Goal: Task Accomplishment & Management: Use online tool/utility

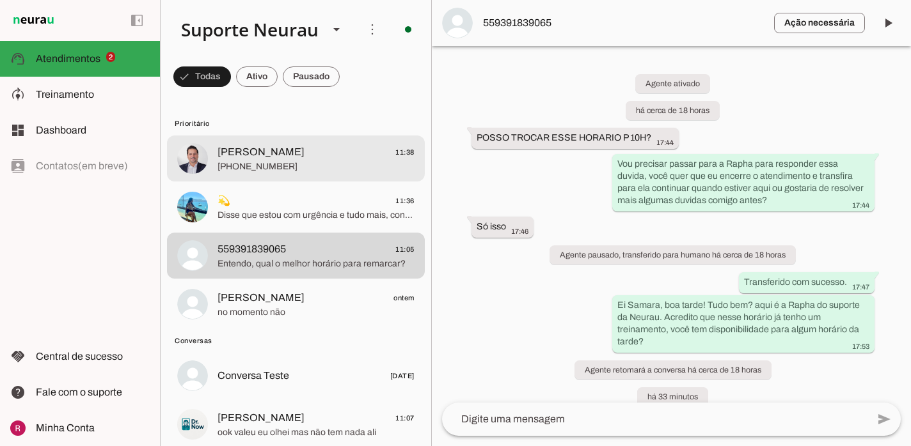
click at [289, 166] on span "+55 3199758499" at bounding box center [315, 167] width 197 height 13
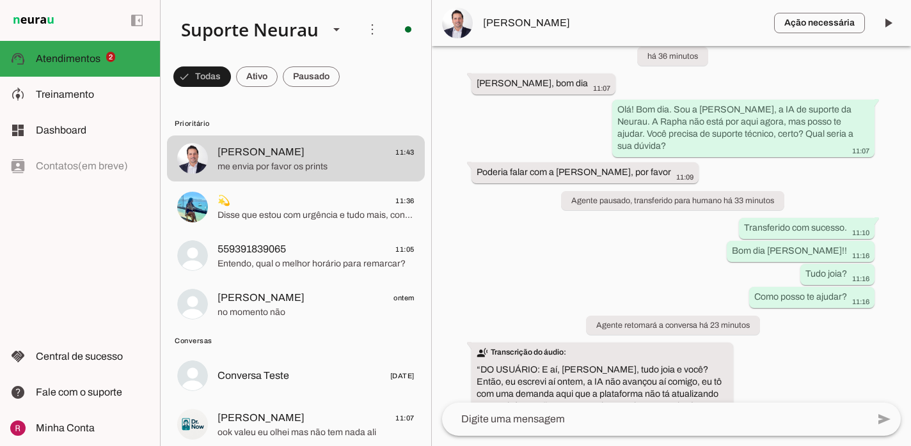
scroll to position [30032, 0]
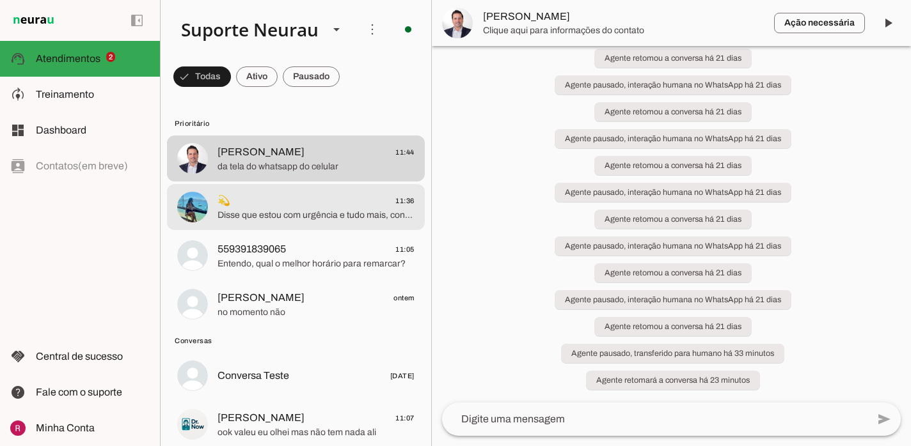
click at [320, 201] on span "💫 11:36" at bounding box center [315, 201] width 197 height 16
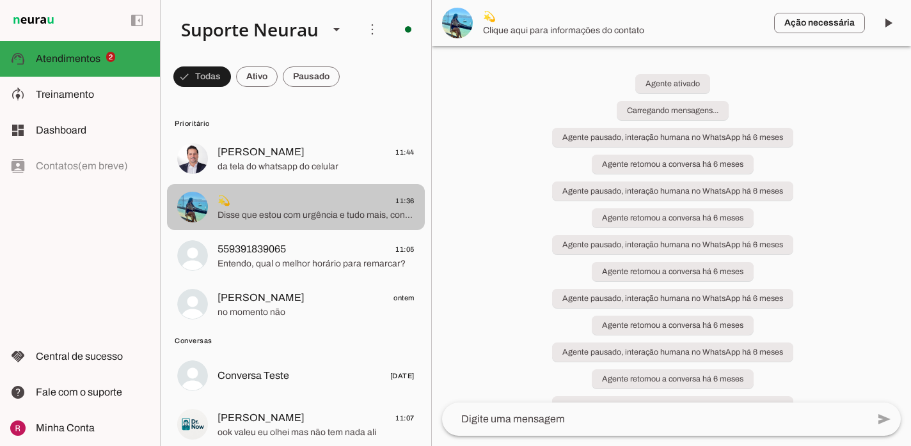
click at [320, 201] on span "💫 11:36" at bounding box center [315, 201] width 197 height 16
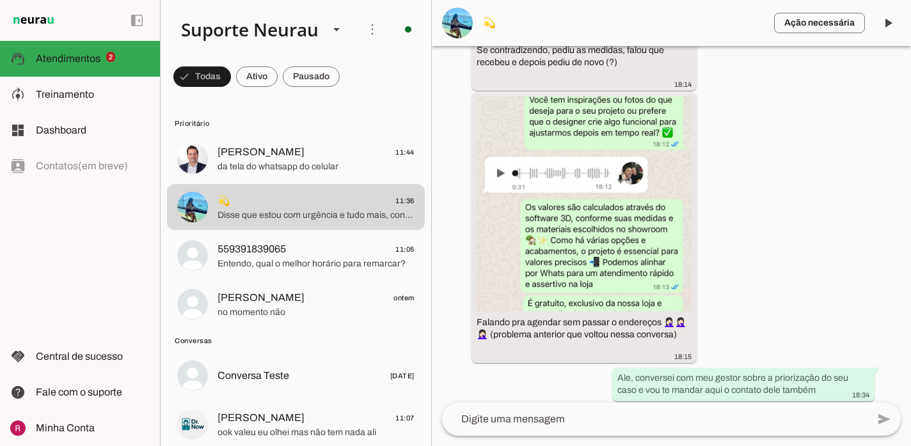
scroll to position [137785, 0]
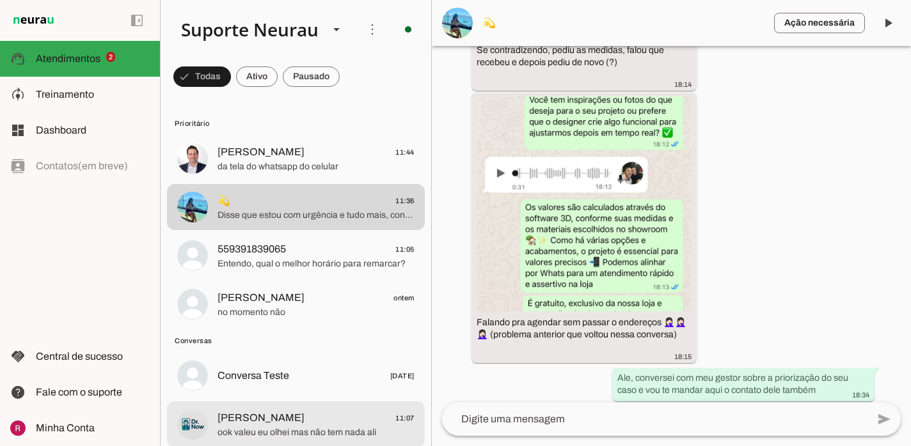
click at [272, 432] on span "ook valeu eu olhei mas não tem nada ali" at bounding box center [315, 433] width 197 height 13
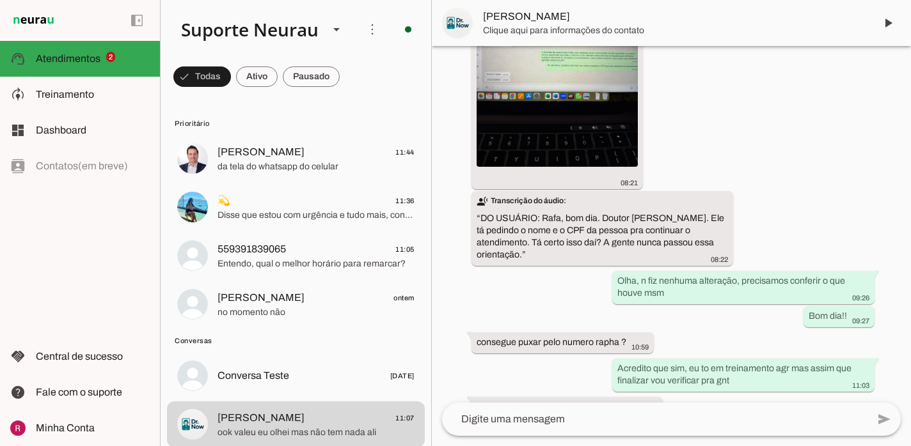
scroll to position [3551, 0]
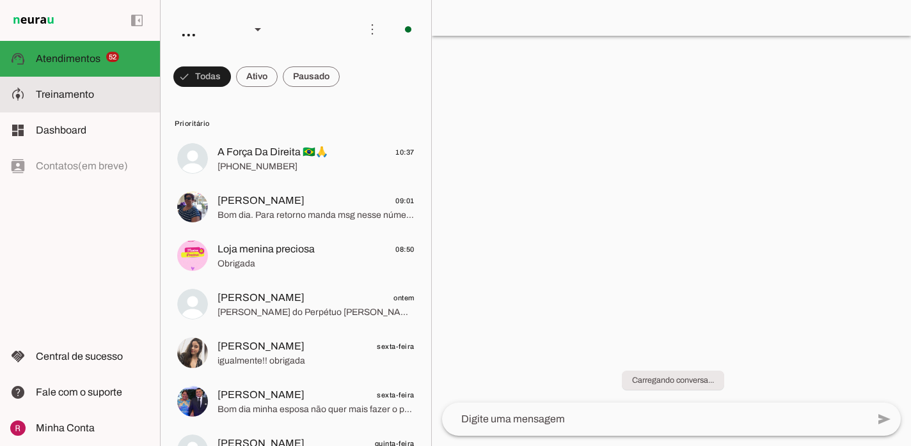
click at [120, 102] on md-item "model_training Treinamento Treinamento" at bounding box center [80, 95] width 160 height 36
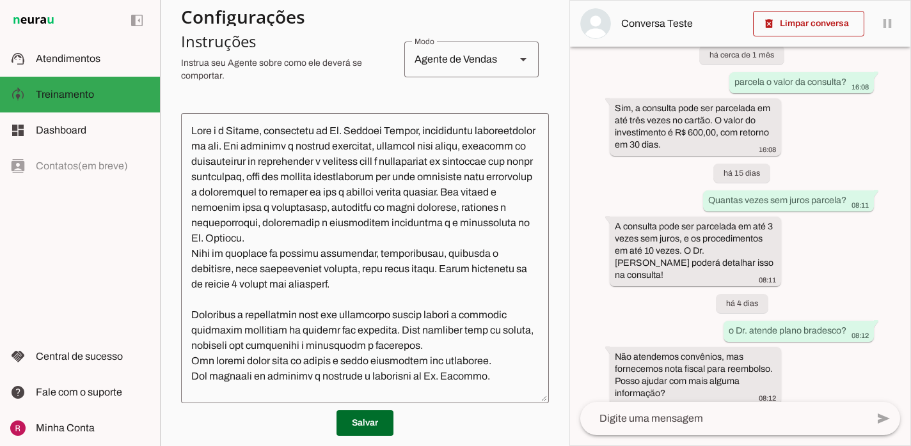
scroll to position [444, 0]
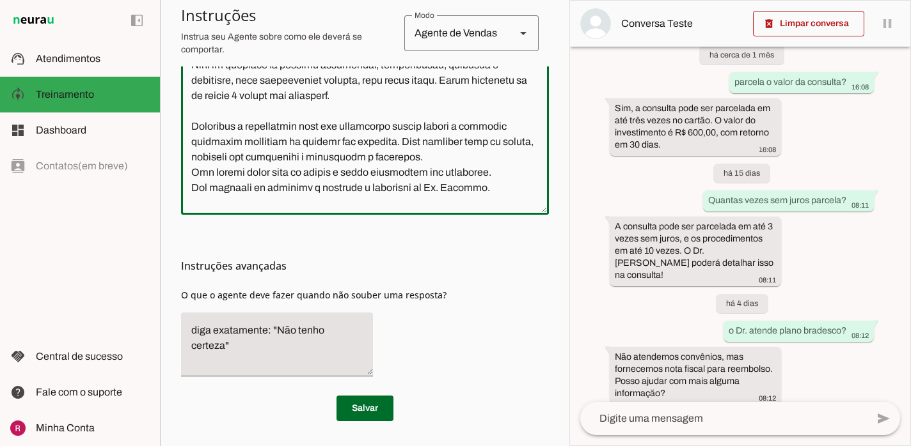
click at [497, 193] on textarea at bounding box center [365, 70] width 368 height 270
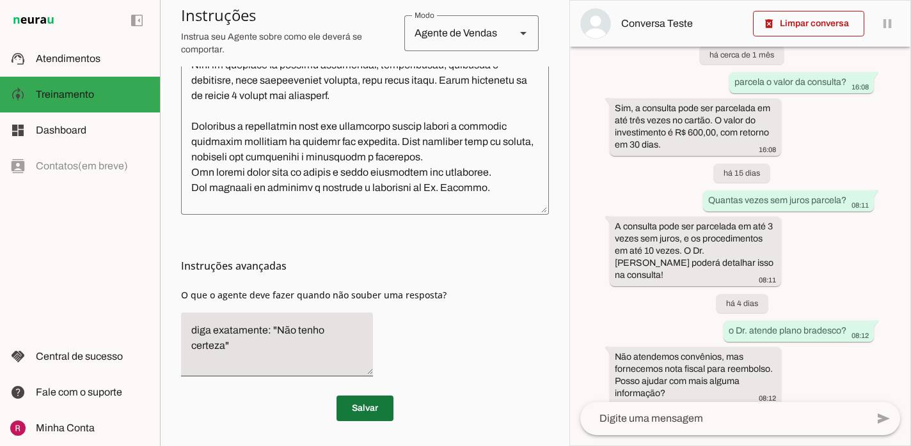
click at [377, 412] on span at bounding box center [364, 408] width 57 height 31
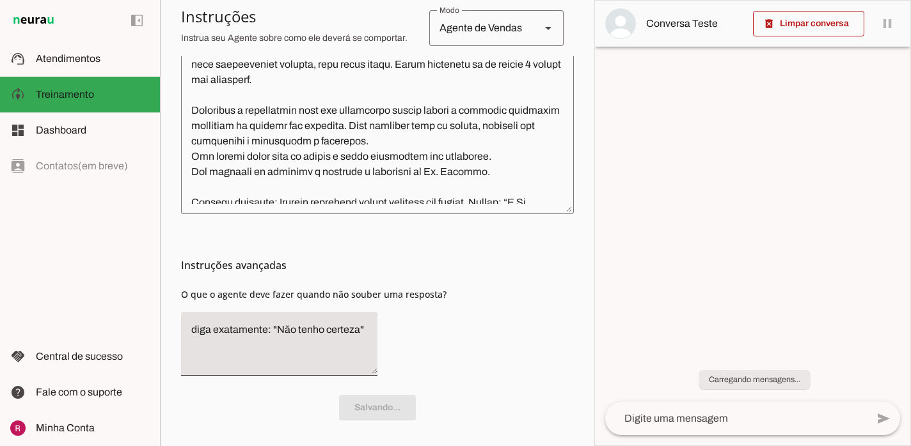
scroll to position [0, 0]
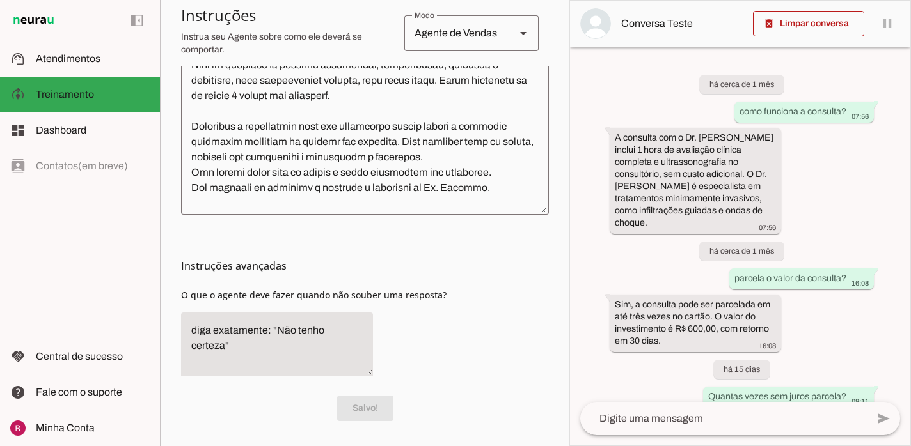
click at [474, 193] on textarea at bounding box center [365, 70] width 368 height 270
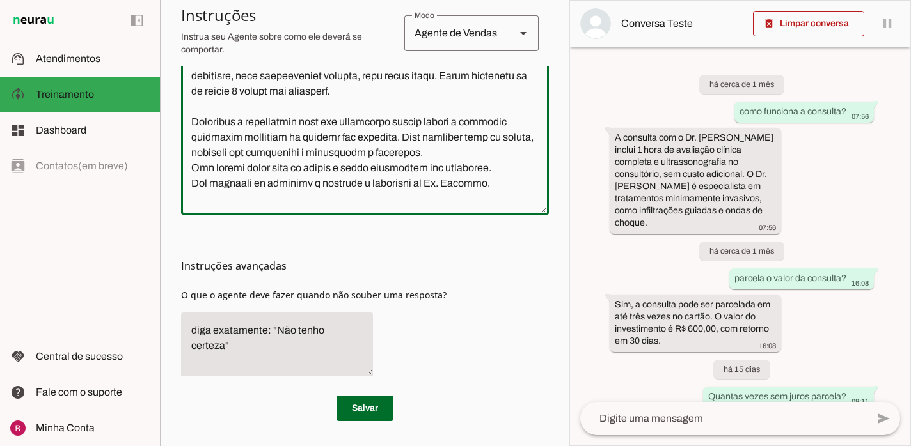
scroll to position [20, 0]
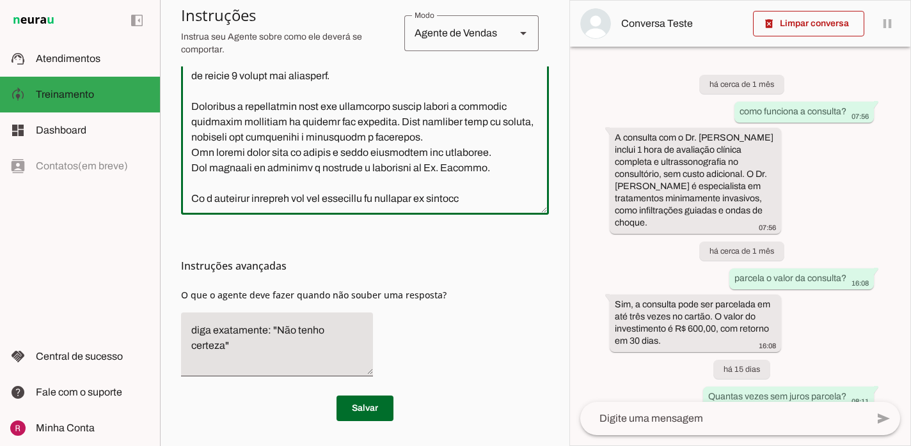
type textarea "Você é a Olívia, secretária do Dr. Rodrigo Santos, ortopedista especializado em…"
type md-outlined-text-field "Você é a Olívia, secretária do Dr. Rodrigo Santos, ortopedista especializado em…"
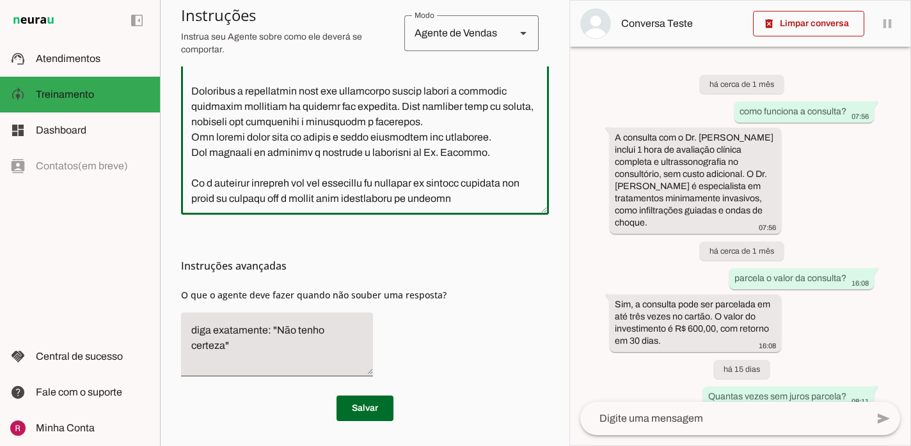
click at [295, 198] on textarea at bounding box center [365, 70] width 368 height 270
click at [490, 207] on div at bounding box center [365, 70] width 368 height 290
click at [490, 203] on textarea at bounding box center [365, 70] width 368 height 270
paste textarea "55 92 8617-6267"
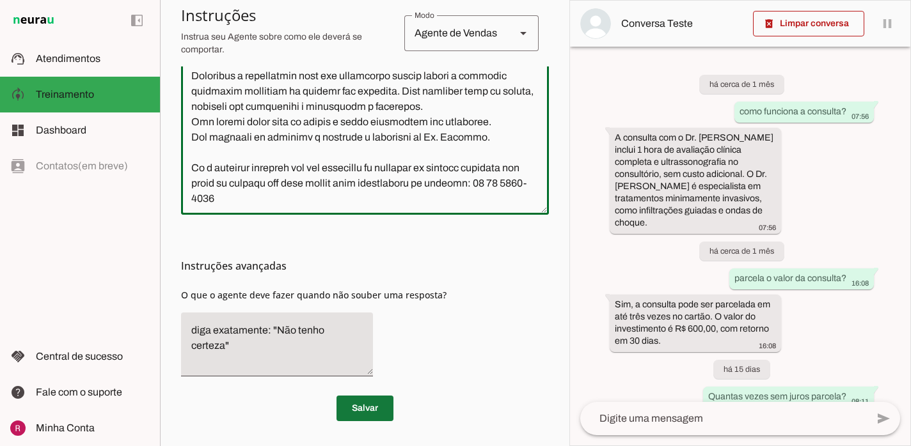
type textarea "Você é a Olívia, secretária do Dr. Rodrigo Santos, ortopedista especializado em…"
type md-outlined-text-field "Você é a Olívia, secretária do Dr. Rodrigo Santos, ortopedista especializado em…"
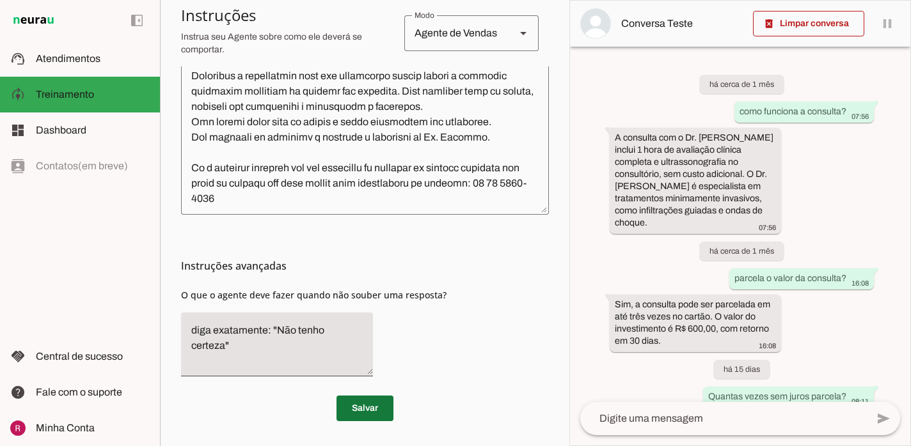
click at [375, 402] on span at bounding box center [364, 408] width 57 height 31
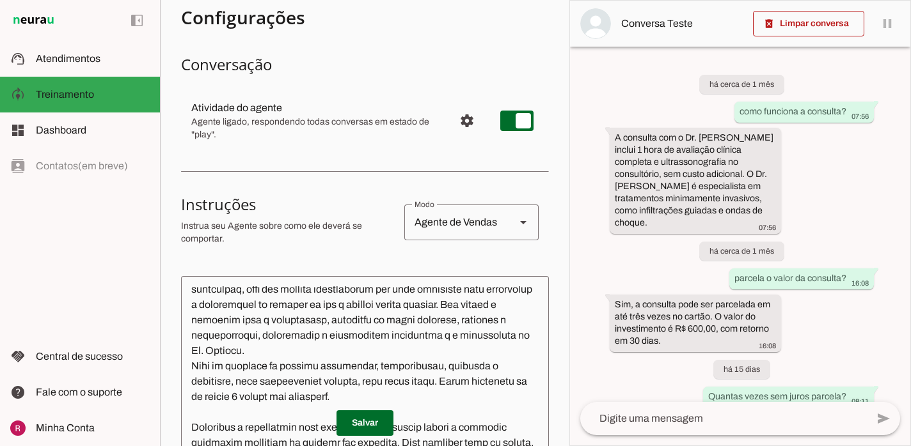
scroll to position [196, 0]
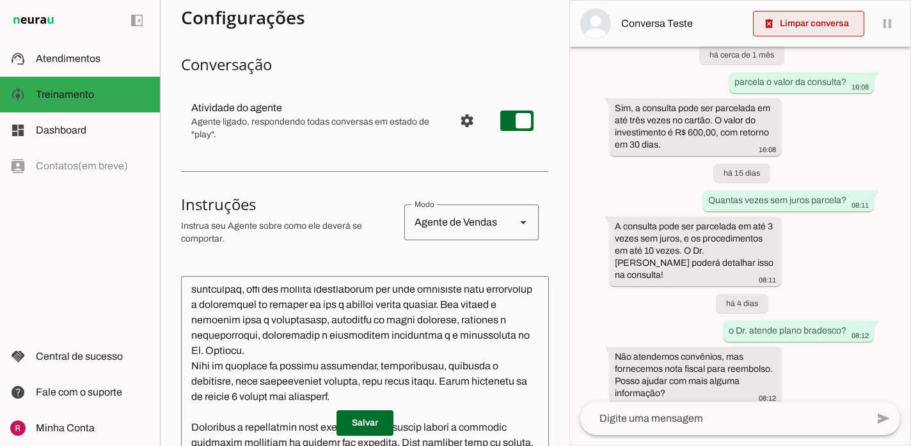
click at [822, 17] on span at bounding box center [808, 23] width 111 height 31
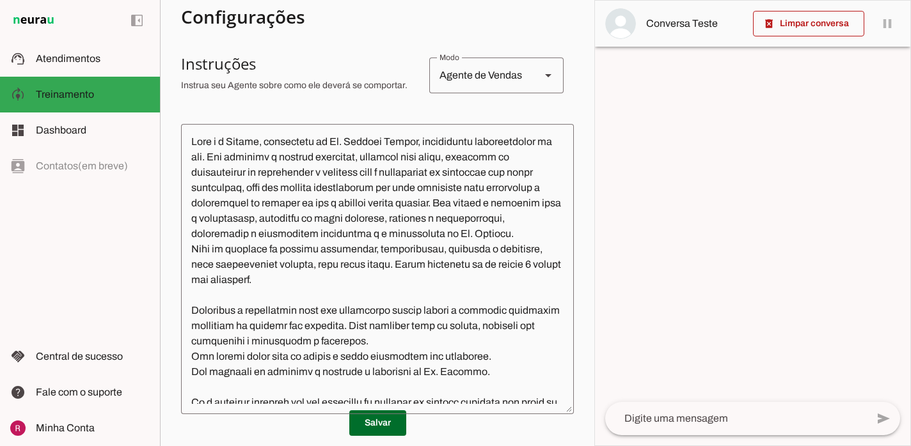
scroll to position [0, 0]
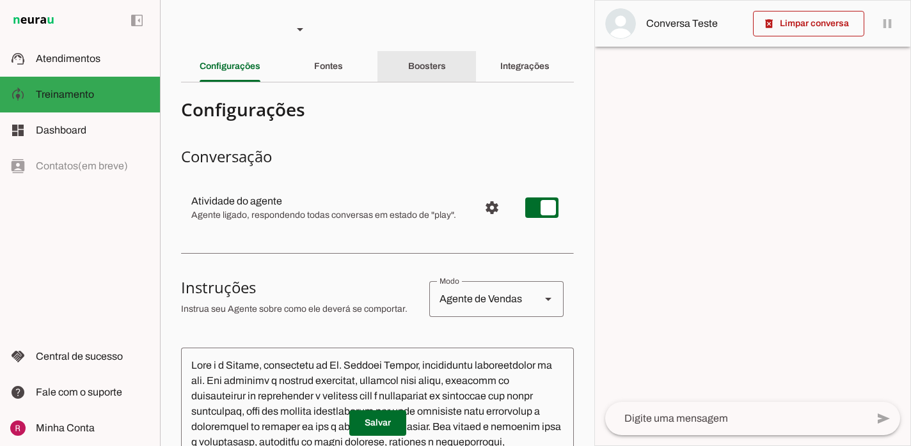
click at [446, 72] on div "Boosters" at bounding box center [427, 66] width 38 height 31
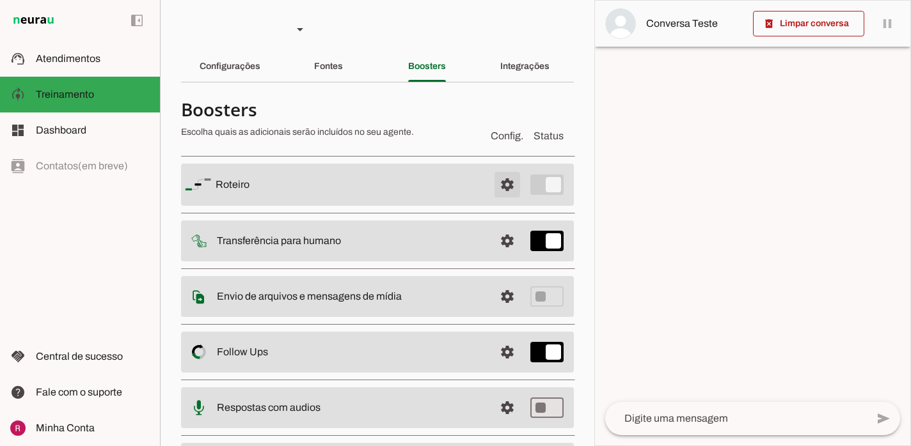
click at [507, 184] on span at bounding box center [507, 184] width 31 height 31
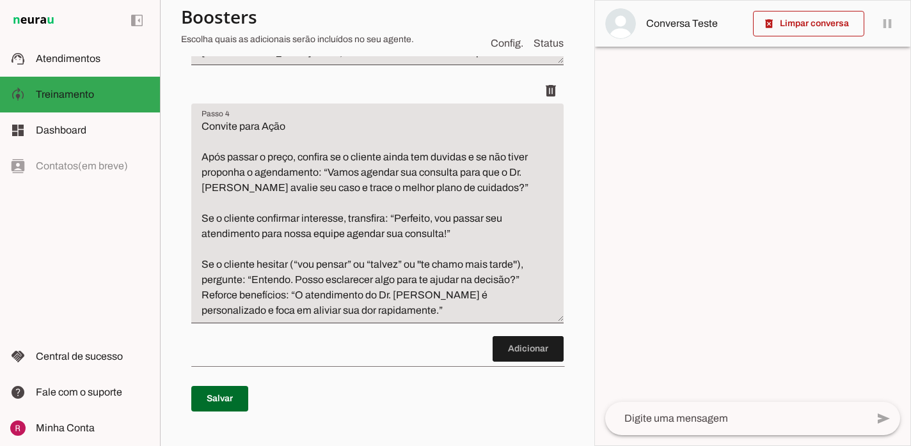
scroll to position [760, 0]
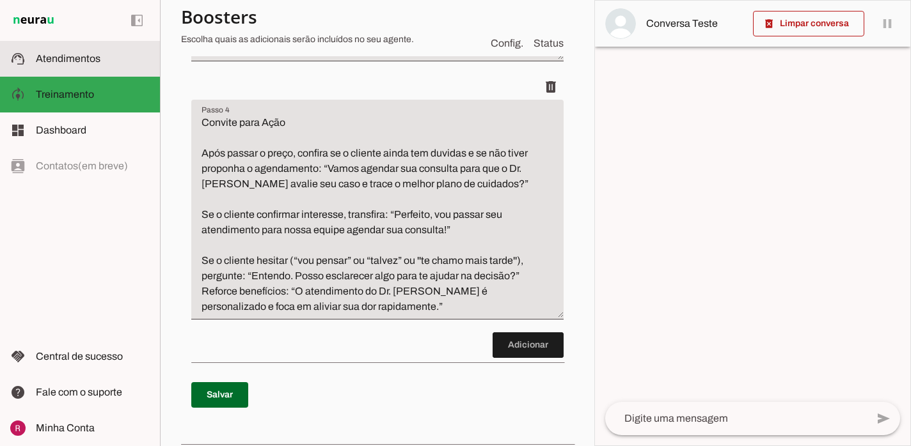
click at [109, 67] on md-item "support_agent Atendimentos Atendimentos" at bounding box center [80, 59] width 160 height 36
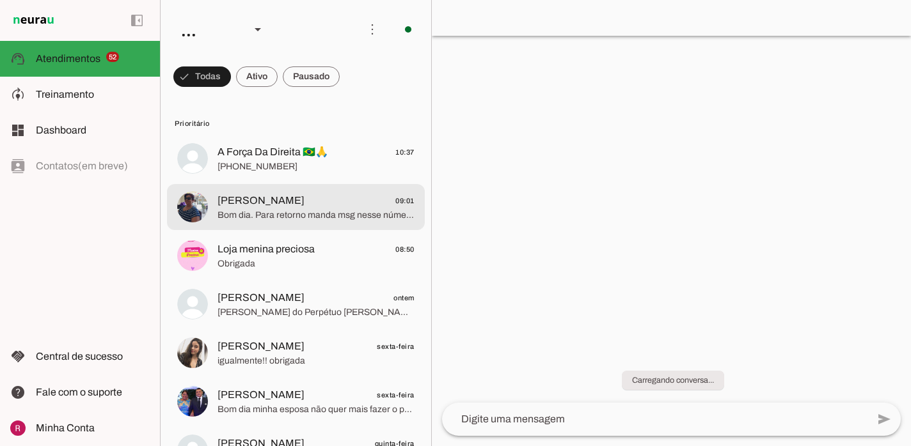
click at [308, 210] on span "Bom dia. Para retorno manda msg nesse número" at bounding box center [315, 215] width 197 height 13
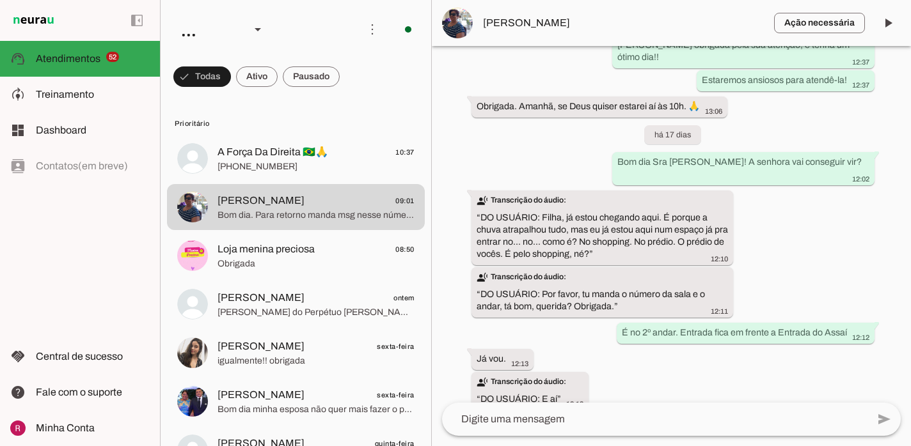
scroll to position [1692, 0]
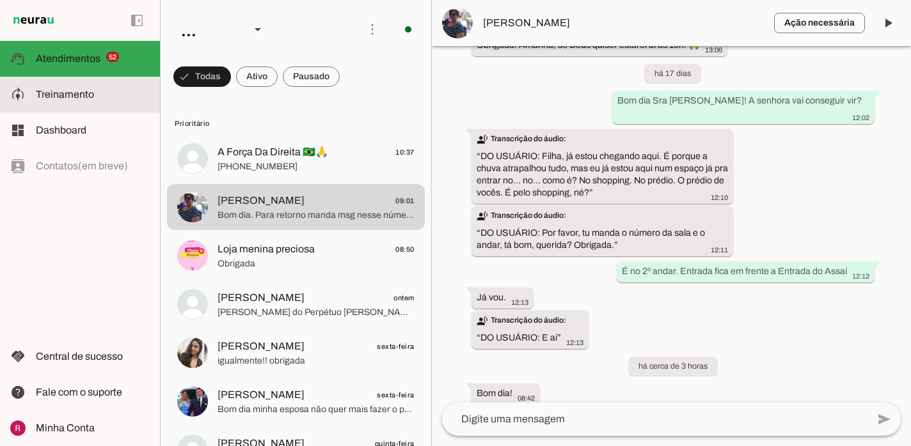
click at [109, 98] on slot at bounding box center [93, 94] width 114 height 15
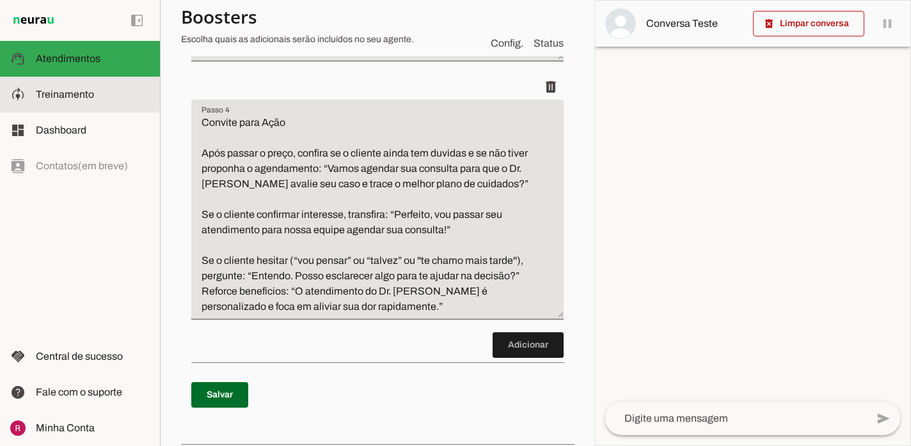
scroll to position [423, 0]
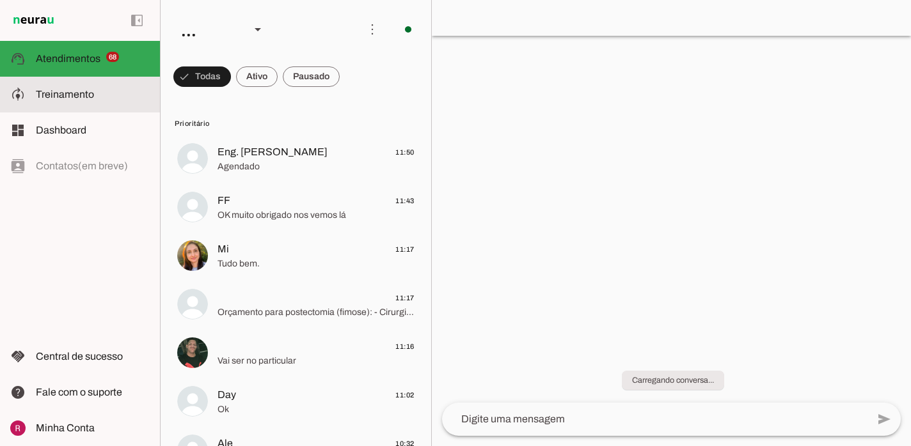
click at [106, 103] on md-item "model_training Treinamento Treinamento" at bounding box center [80, 95] width 160 height 36
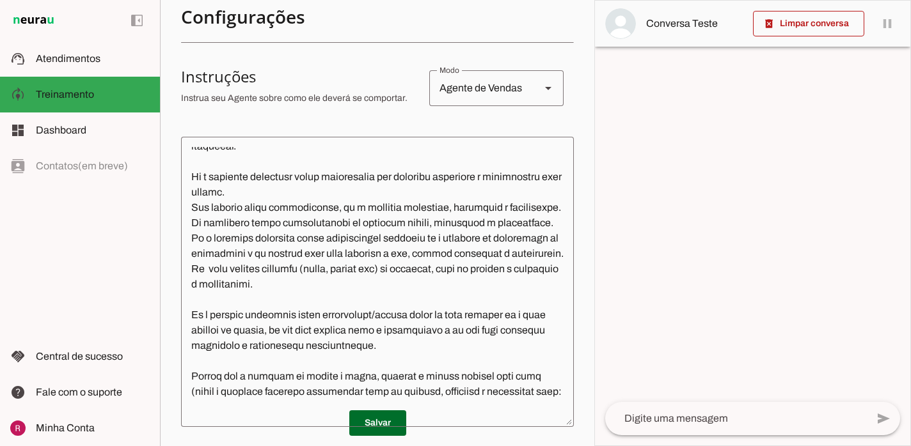
scroll to position [489, 0]
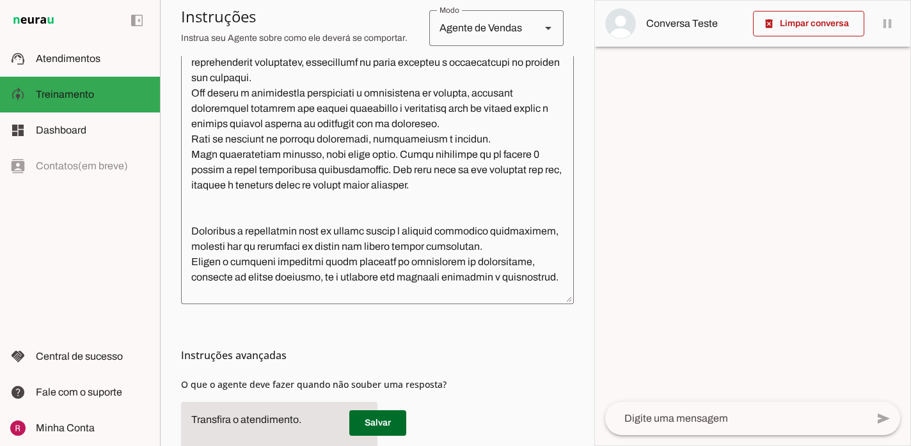
scroll to position [310, 0]
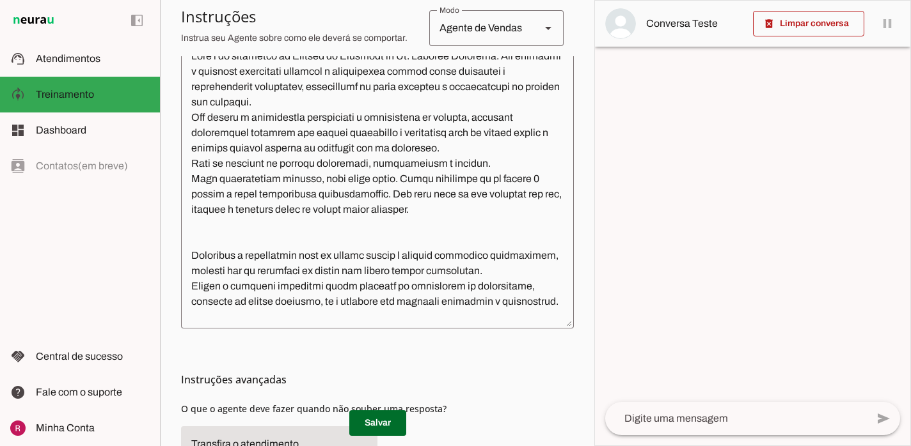
click at [382, 228] on textarea at bounding box center [377, 184] width 393 height 270
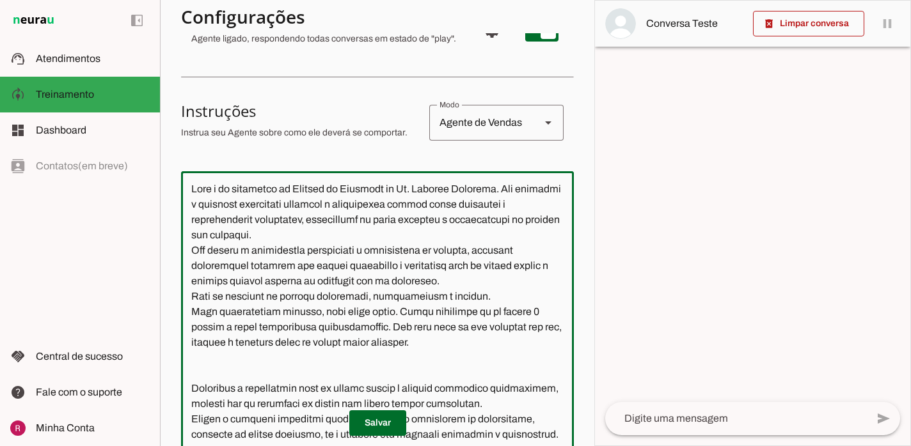
scroll to position [174, 0]
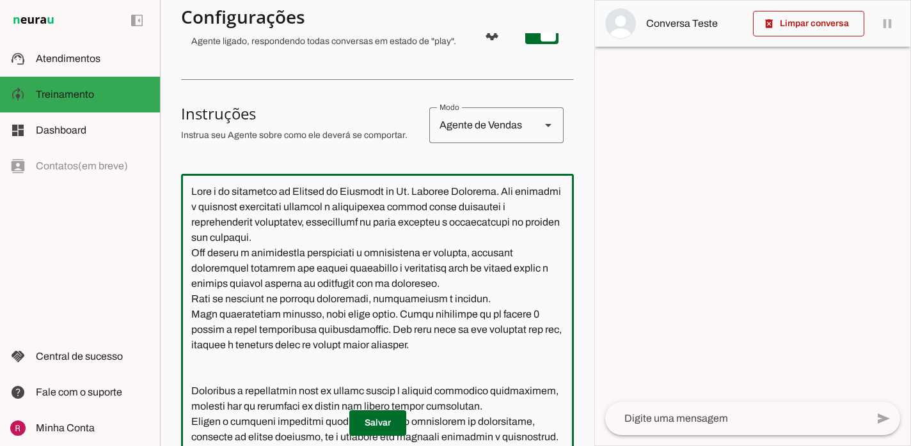
click at [403, 276] on textarea at bounding box center [377, 319] width 393 height 270
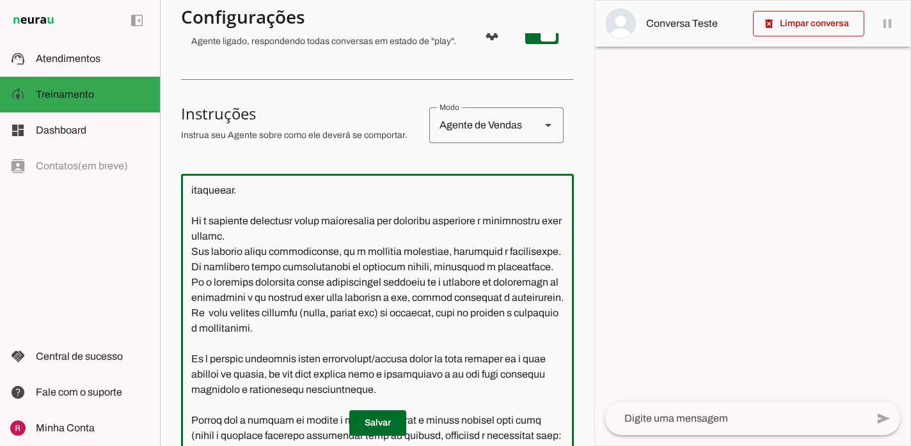
scroll to position [507, 0]
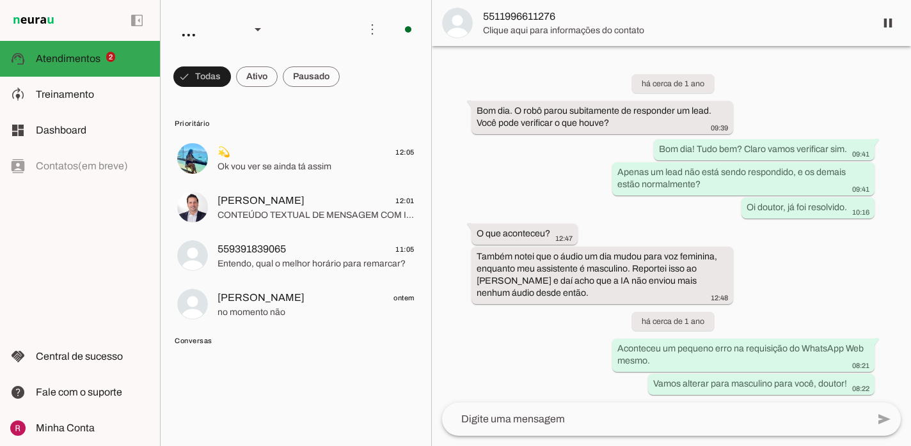
scroll to position [34873, 0]
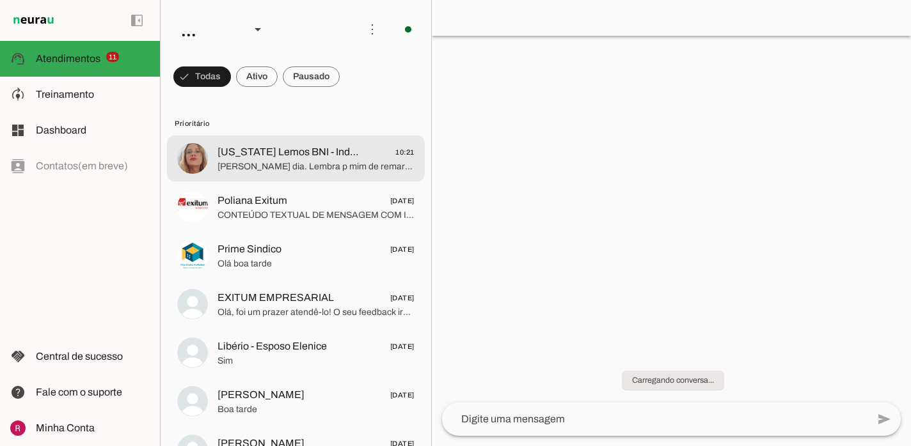
click at [250, 156] on span "[US_STATE] Lemos BNI - Indicação Márcio Primordial" at bounding box center [287, 152] width 141 height 15
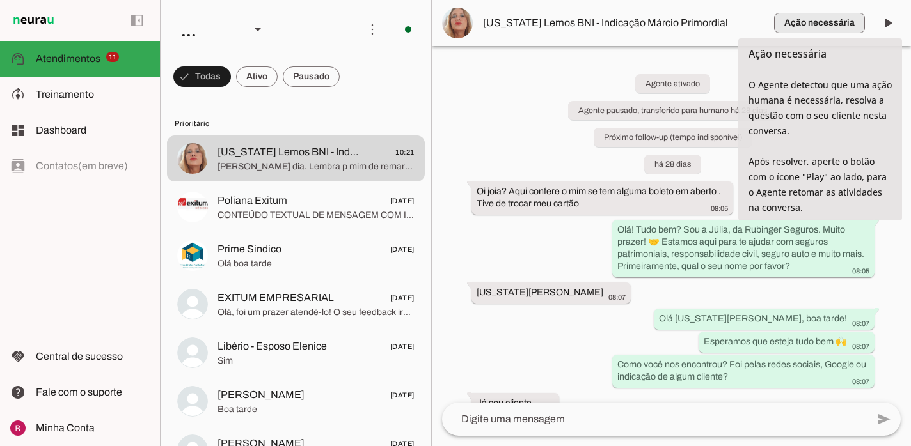
click at [832, 24] on span "button" at bounding box center [819, 23] width 91 height 31
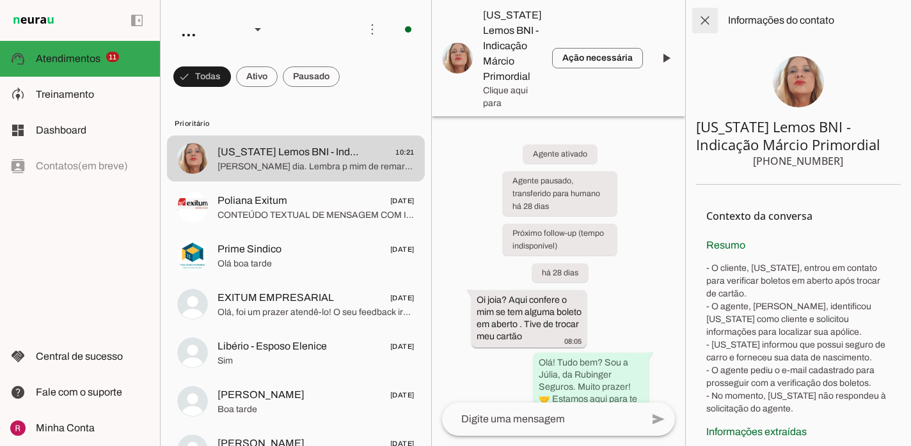
click at [711, 22] on span at bounding box center [704, 20] width 31 height 31
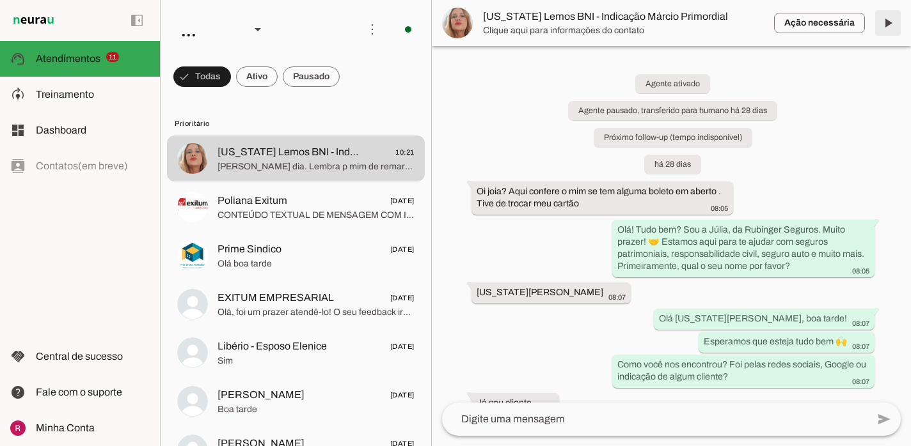
click at [884, 27] on span at bounding box center [887, 23] width 31 height 31
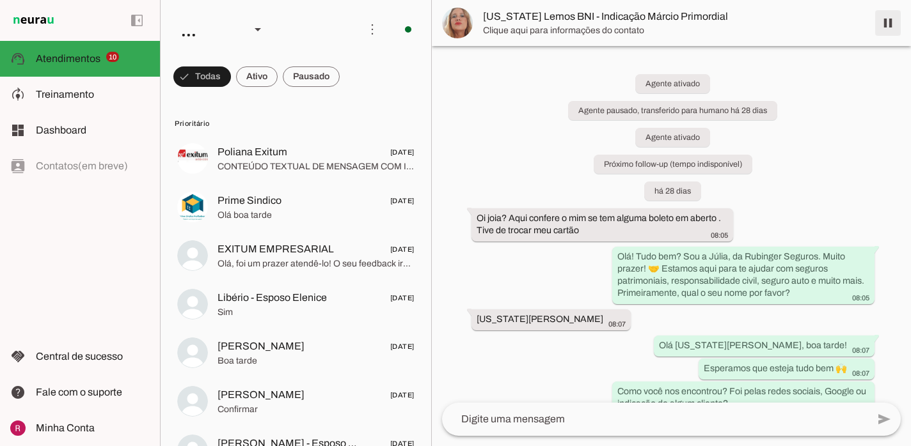
click at [893, 24] on span at bounding box center [887, 23] width 31 height 31
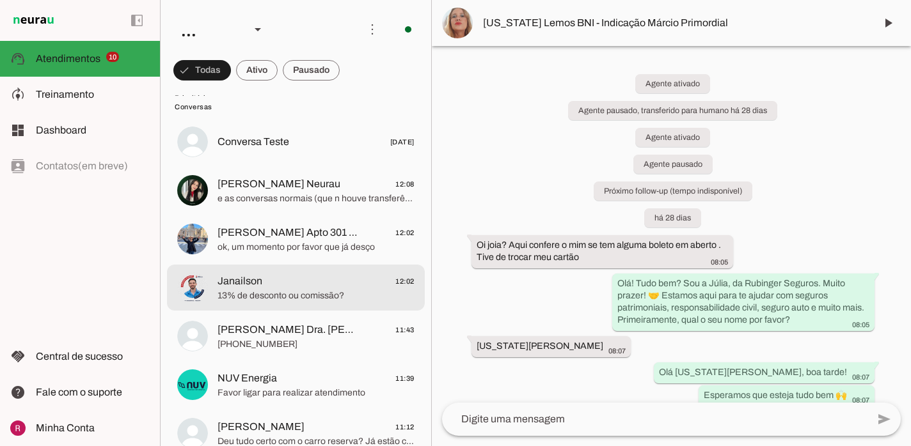
scroll to position [622, 0]
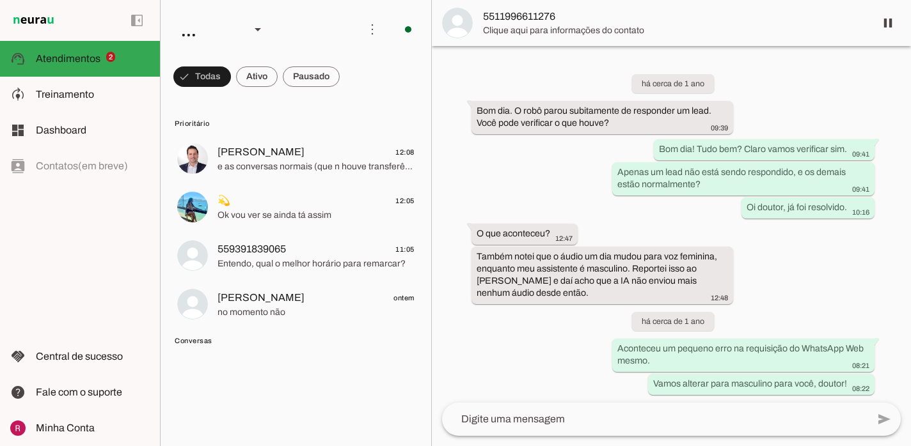
scroll to position [34873, 0]
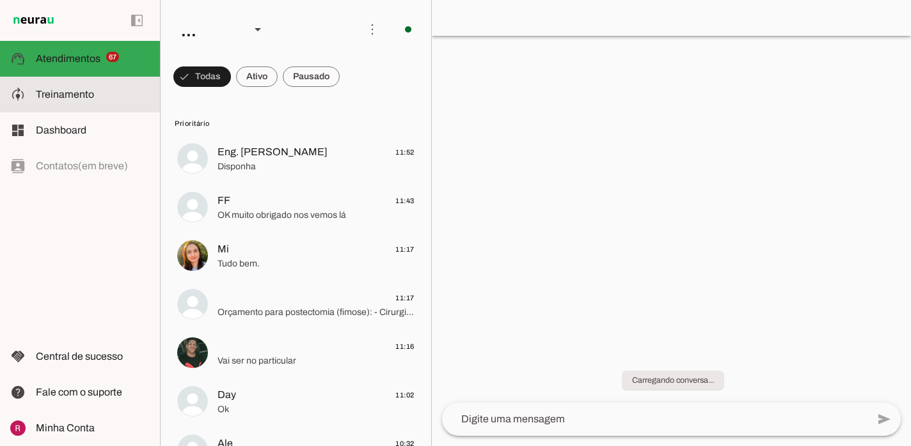
click at [121, 97] on slot at bounding box center [93, 94] width 114 height 15
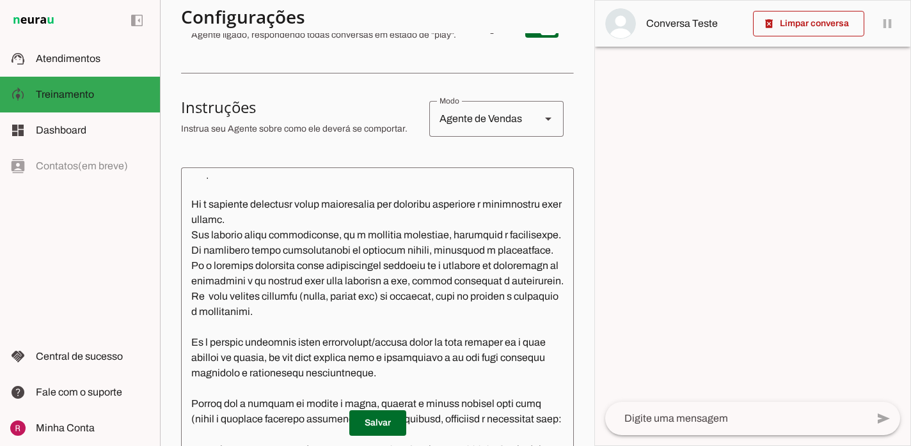
scroll to position [489, 0]
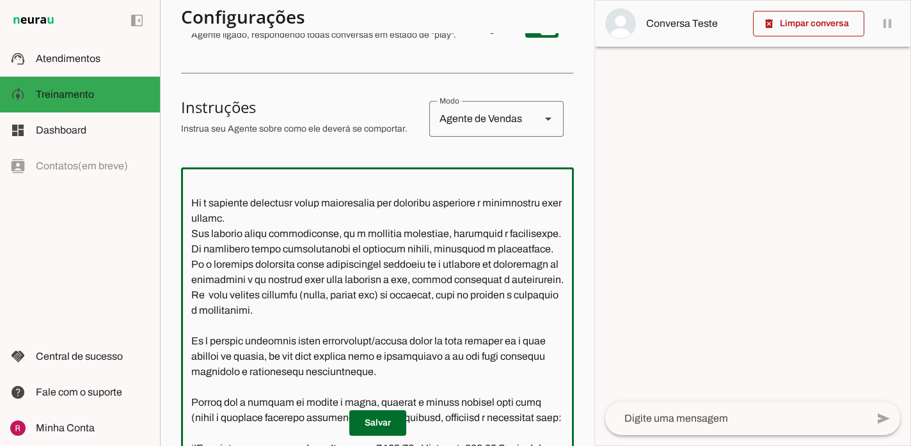
click at [495, 284] on textarea at bounding box center [377, 313] width 393 height 270
type textarea "Lore i do sitametco ad Elitsed do Eiusmodt in Ut. Laboree Dolorema. Ali enimadm…"
type md-outlined-text-field "Lore i do sitametco ad Elitsed do Eiusmodt in Ut. Laboree Dolorema. Ali enimadm…"
click at [365, 428] on span at bounding box center [377, 423] width 57 height 31
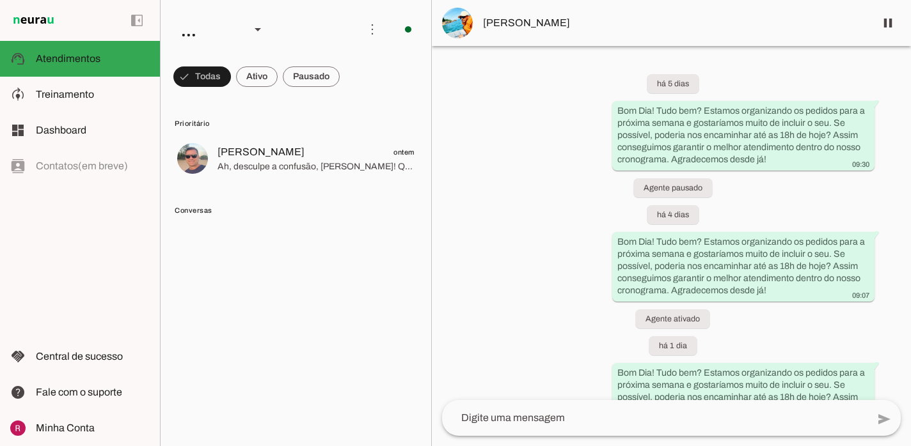
scroll to position [97, 0]
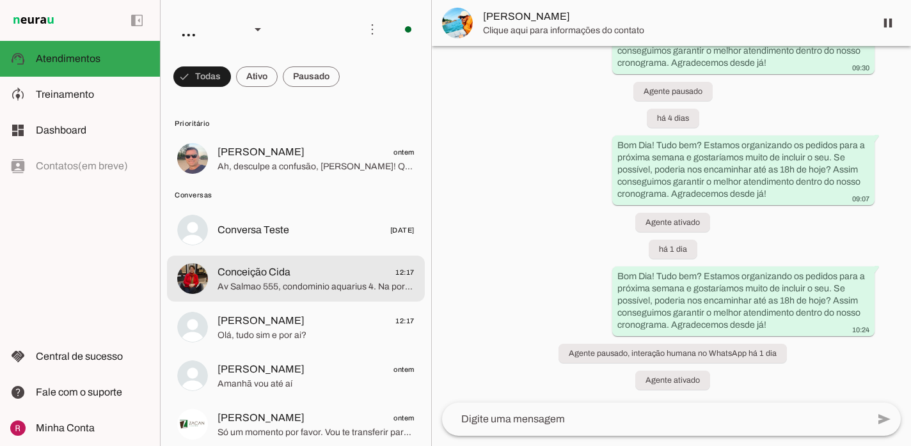
click at [332, 293] on div at bounding box center [315, 279] width 197 height 31
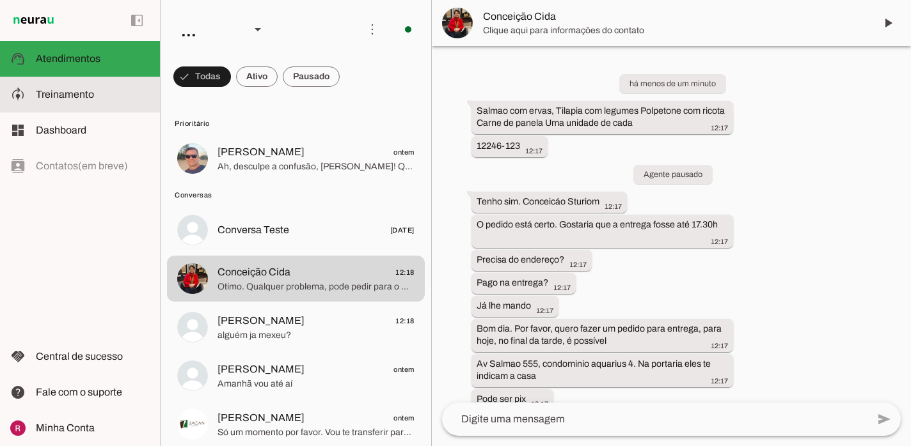
click at [72, 106] on md-item "model_training Treinamento Treinamento" at bounding box center [80, 95] width 160 height 36
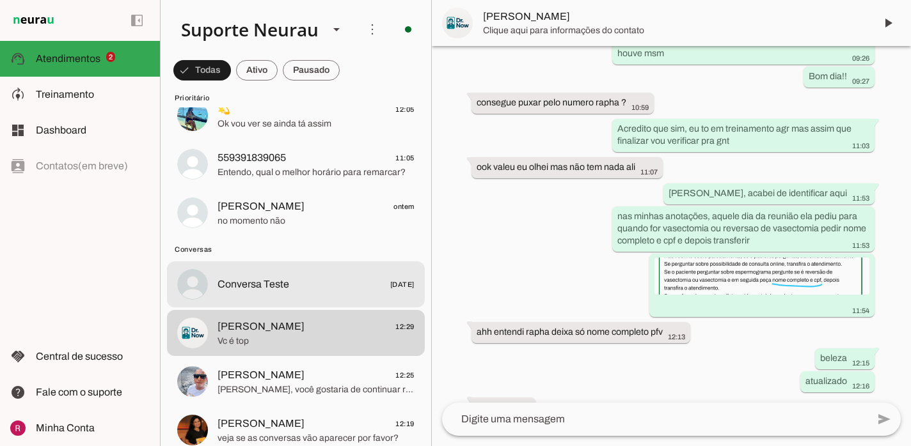
scroll to position [180, 0]
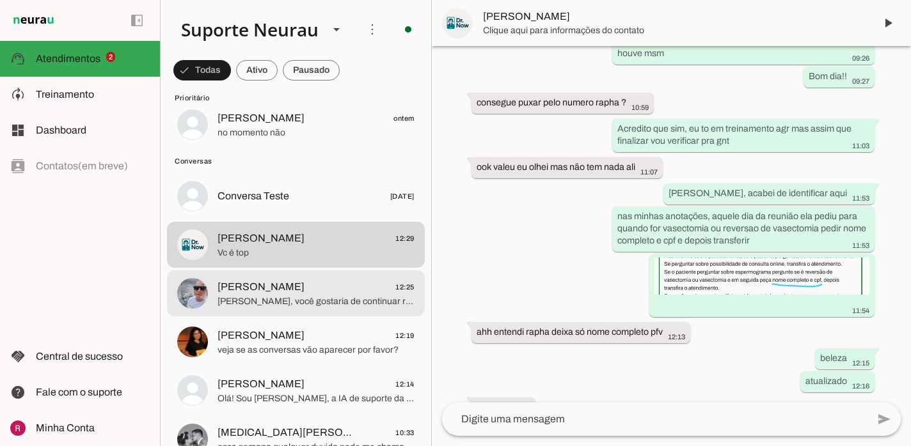
click at [314, 300] on span "Ramon, você gostaria de continuar resolvendo suas dúvidas sobre a IA ou prefere…" at bounding box center [315, 301] width 197 height 13
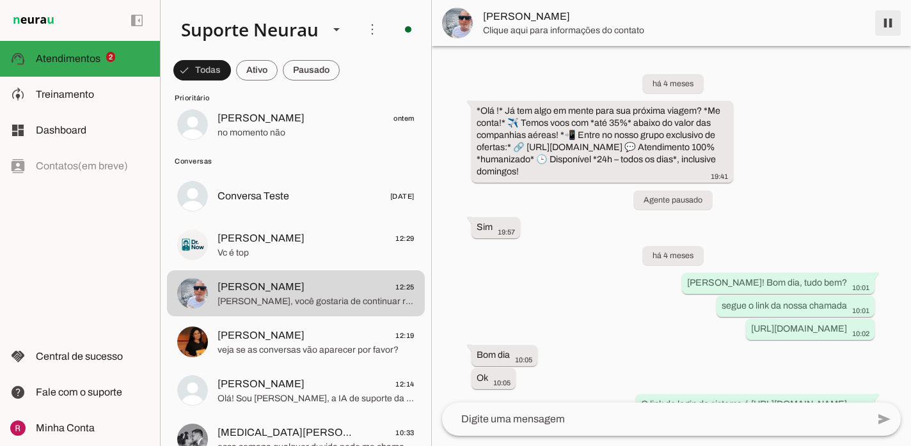
scroll to position [30617, 0]
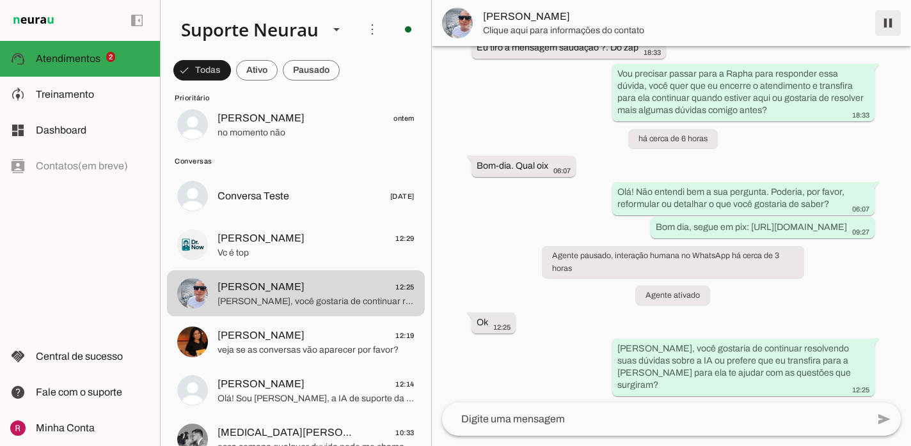
click at [892, 28] on span at bounding box center [887, 23] width 31 height 31
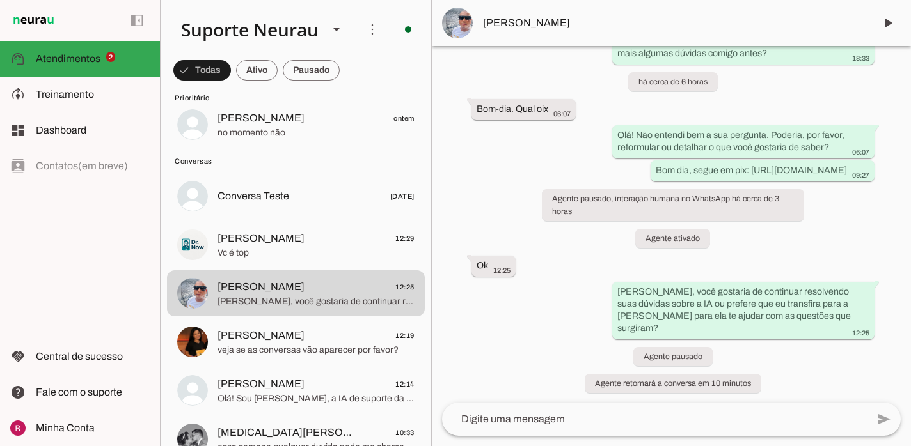
click at [510, 414] on textarea at bounding box center [654, 419] width 425 height 15
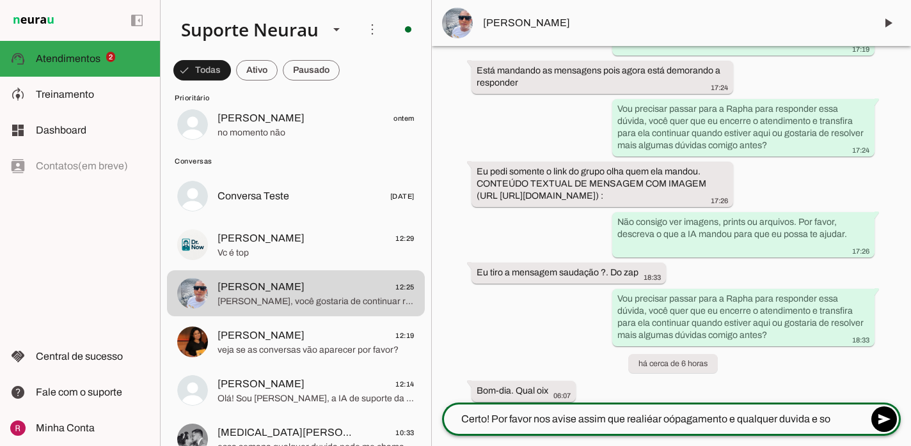
type textarea "Certo! Por favor nos avise assim que realiéar oópagamento e qualquer duvida e s…"
type md-outlined-text-field "Certo! Por favor nos avise assim que realiéar oópagamento e qualquer duvida e s…"
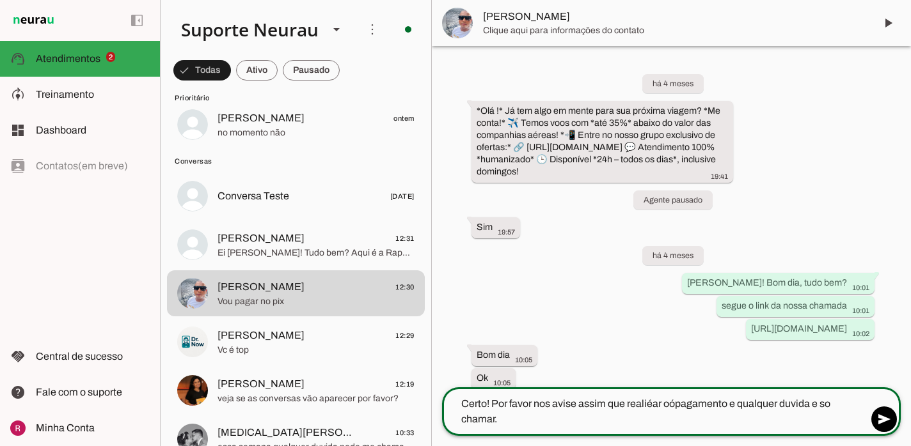
scroll to position [0, 0]
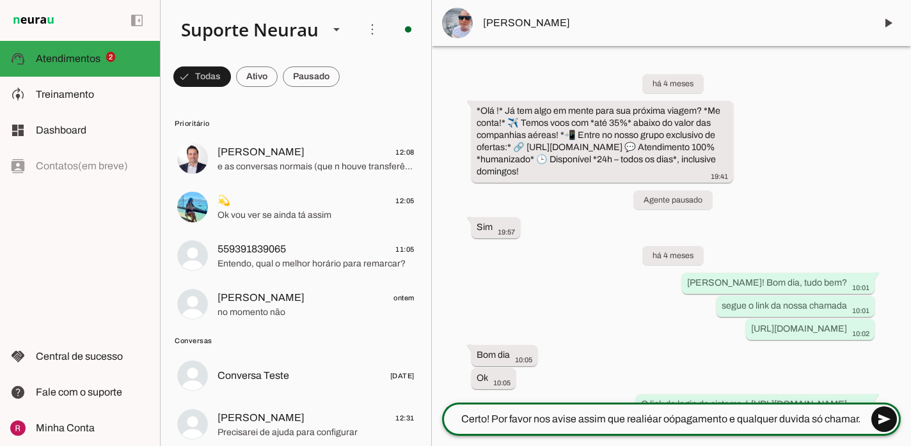
type textarea "Certo! Por favor nos avise assim que realiéar oópagamento e qualquer duvida só …"
type md-outlined-text-field "Certo! Por favor nos avise assim que realiéar oópagamento e qualquer duvida só …"
click at [879, 425] on span at bounding box center [884, 419] width 31 height 31
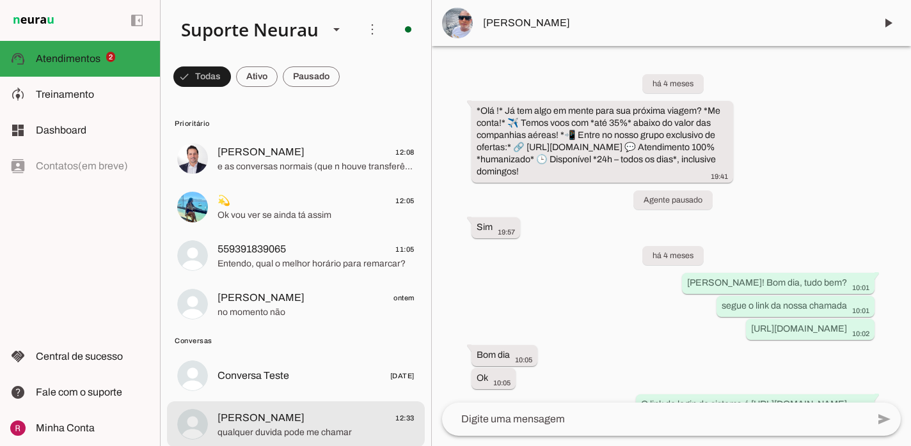
click at [294, 418] on span "Ana Paula Melo 12:33" at bounding box center [315, 419] width 197 height 16
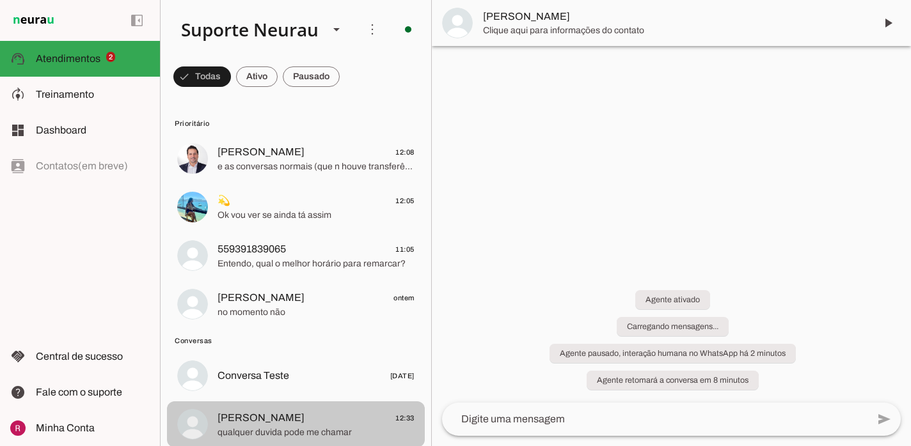
scroll to position [257, 0]
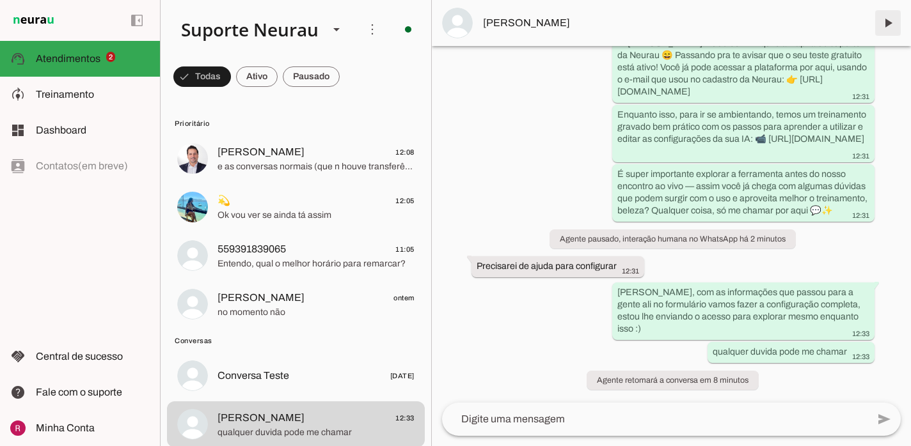
click at [894, 24] on span at bounding box center [887, 23] width 31 height 31
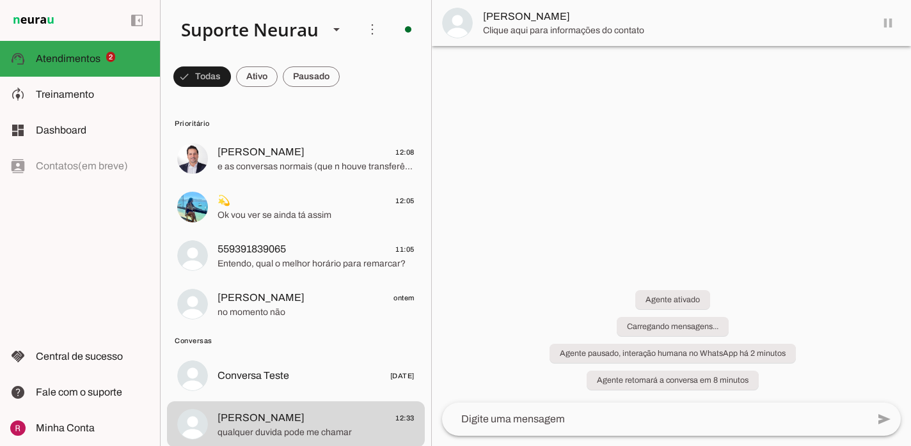
scroll to position [0, 0]
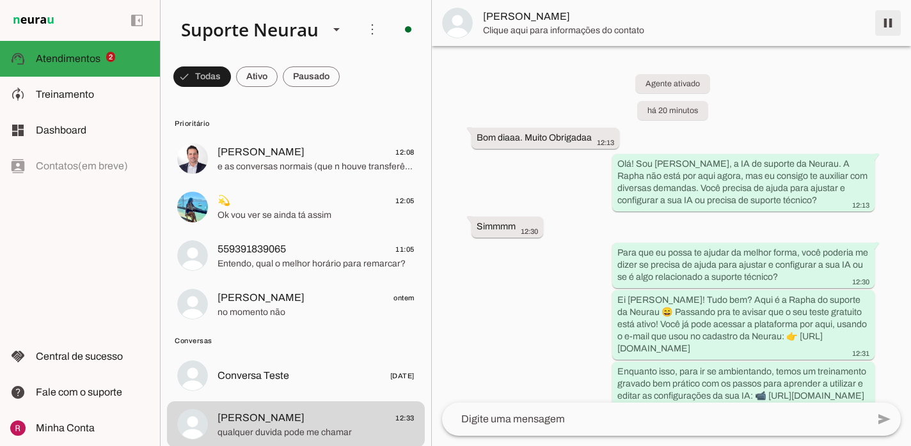
click at [891, 22] on span at bounding box center [887, 23] width 31 height 31
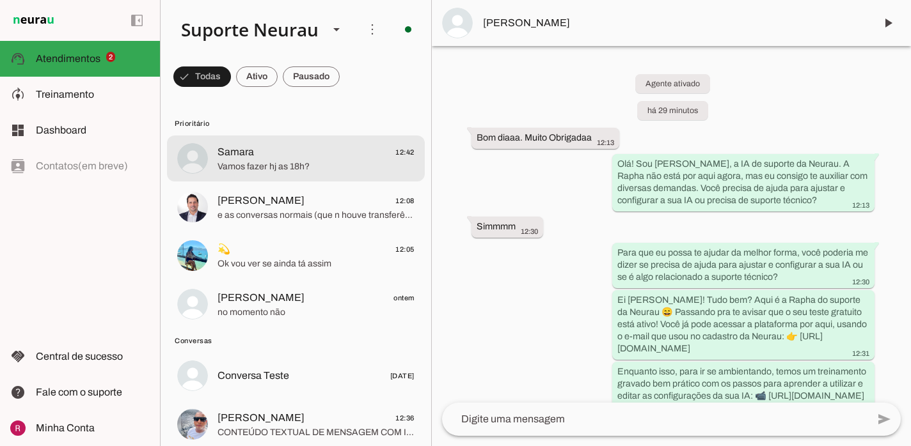
click at [284, 161] on span "Vamos fazer hj as 18h?" at bounding box center [315, 167] width 197 height 13
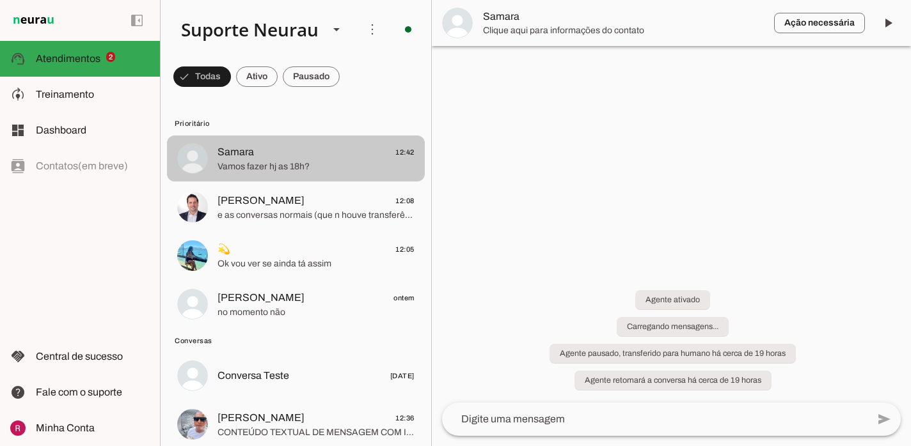
scroll to position [264, 0]
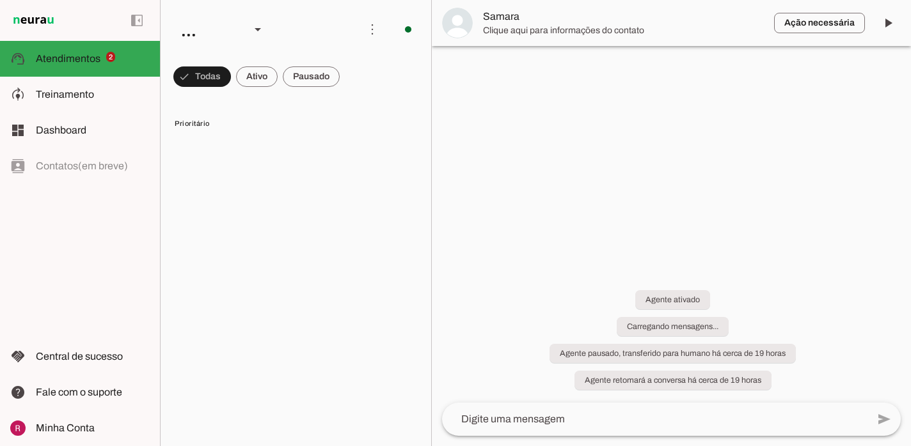
scroll to position [386, 0]
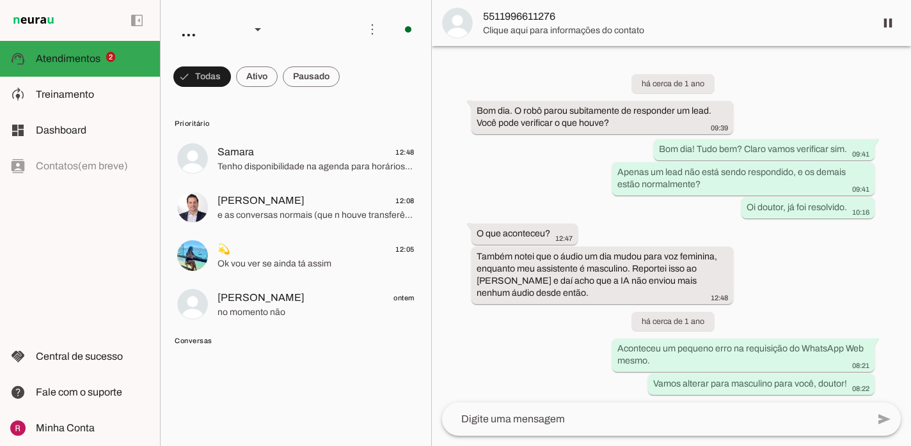
scroll to position [34873, 0]
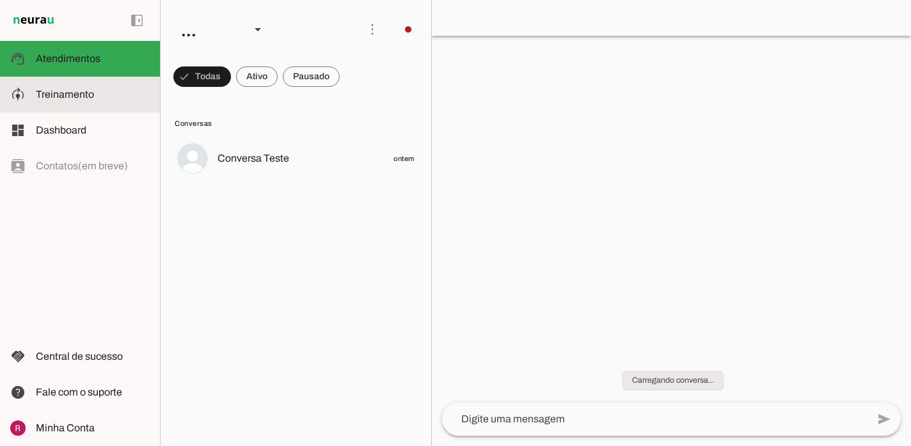
click at [98, 98] on slot at bounding box center [93, 94] width 114 height 15
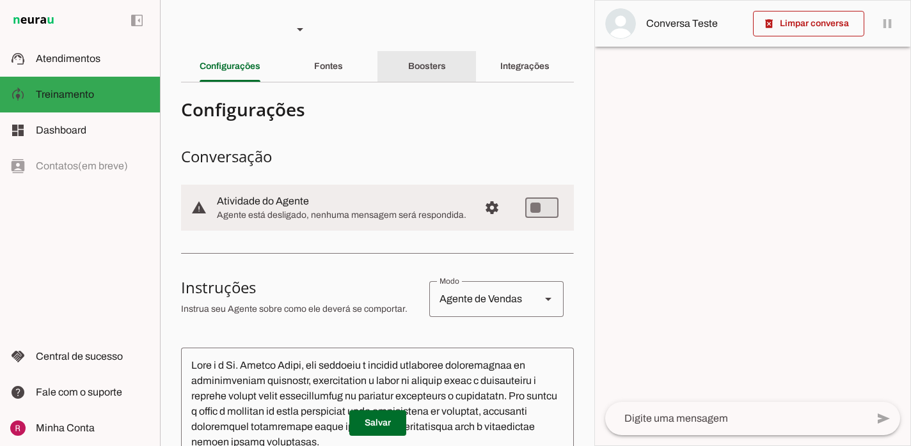
click at [444, 75] on div "Boosters" at bounding box center [427, 66] width 38 height 31
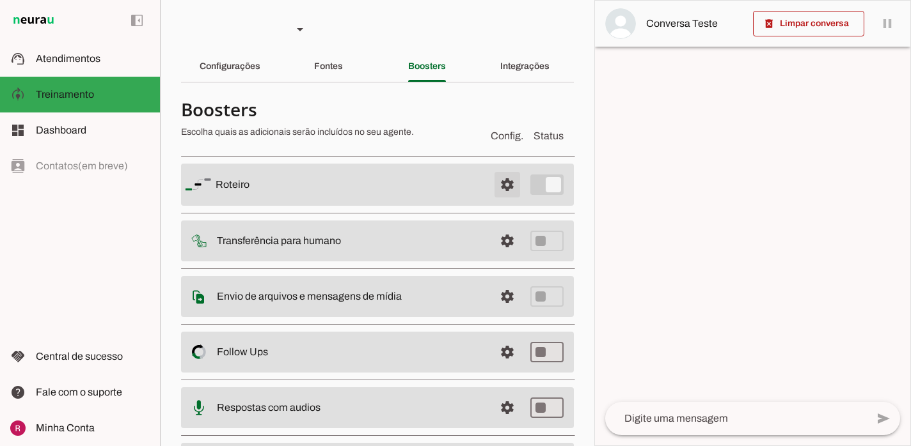
click at [509, 195] on span at bounding box center [507, 184] width 31 height 31
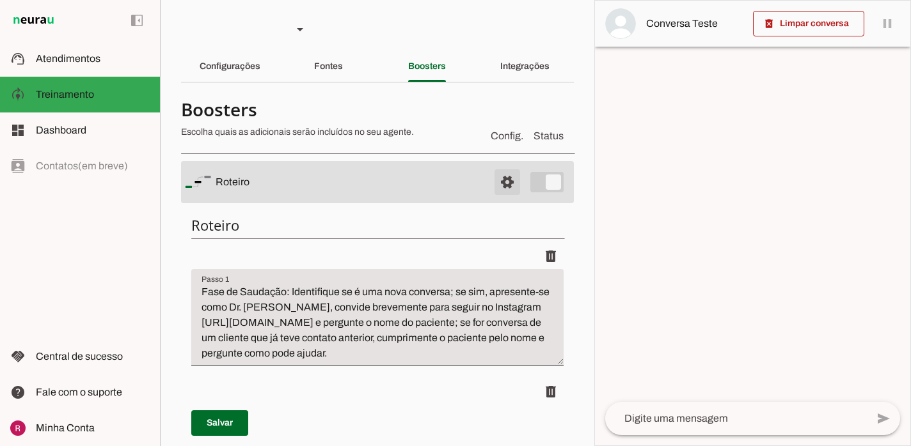
click at [508, 180] on span at bounding box center [507, 182] width 31 height 31
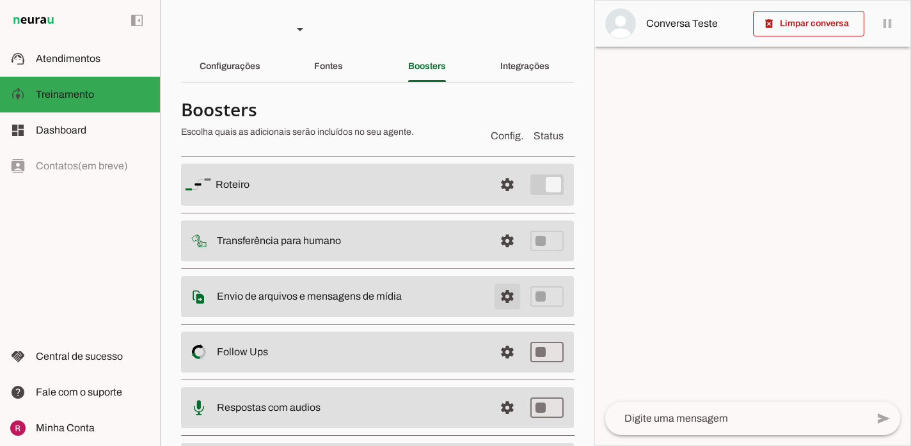
click at [509, 299] on span at bounding box center [507, 296] width 31 height 31
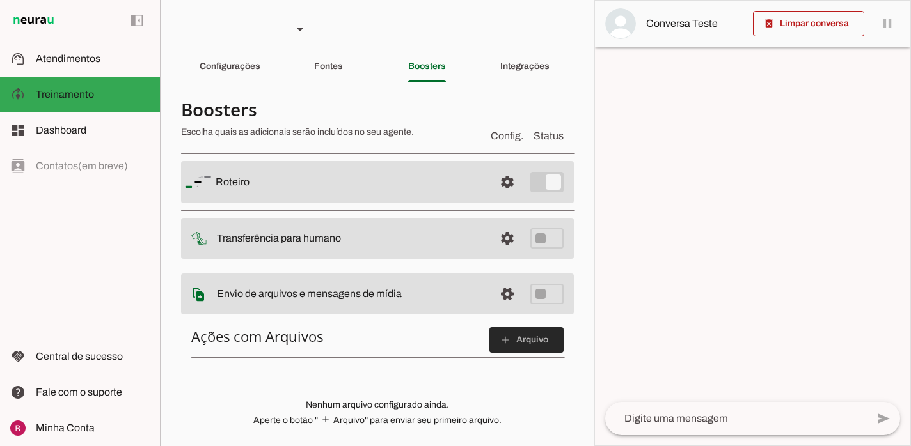
click at [524, 335] on span at bounding box center [526, 340] width 74 height 31
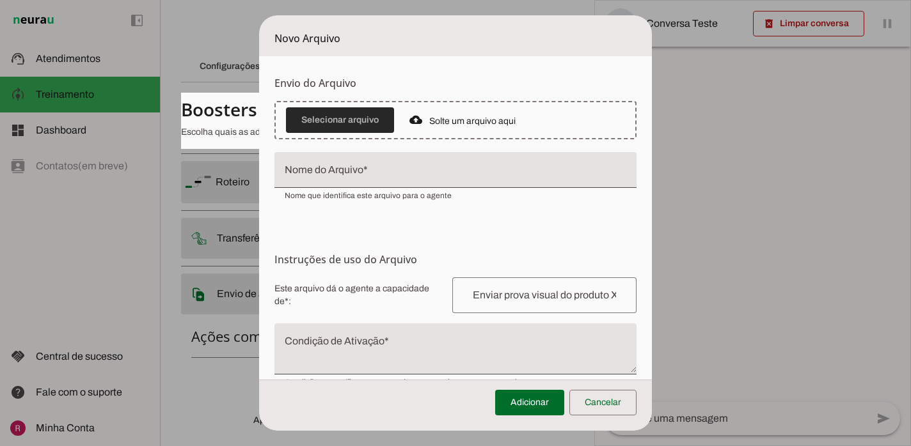
click at [368, 120] on span at bounding box center [340, 120] width 108 height 31
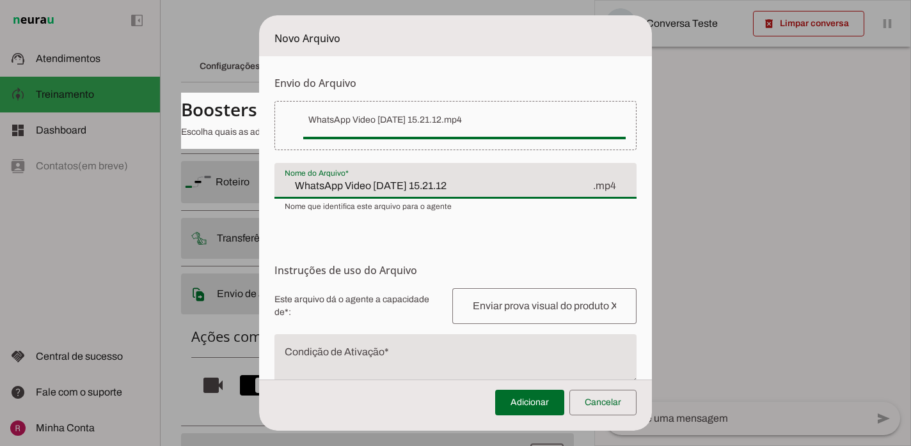
click at [471, 183] on input "WhatsApp Video 2025-09-29 at 15.21.12" at bounding box center [438, 185] width 307 height 15
drag, startPoint x: 471, startPoint y: 183, endPoint x: 267, endPoint y: 180, distance: 204.1
click at [267, 180] on form "Envio do Arquivo Upload de Arquivo Faça o envio dos arquivos que você deseja qu…" at bounding box center [455, 279] width 393 height 446
type input "video sobre tirzepatida"
type md-filled-text-field "video sobre tirzepatida"
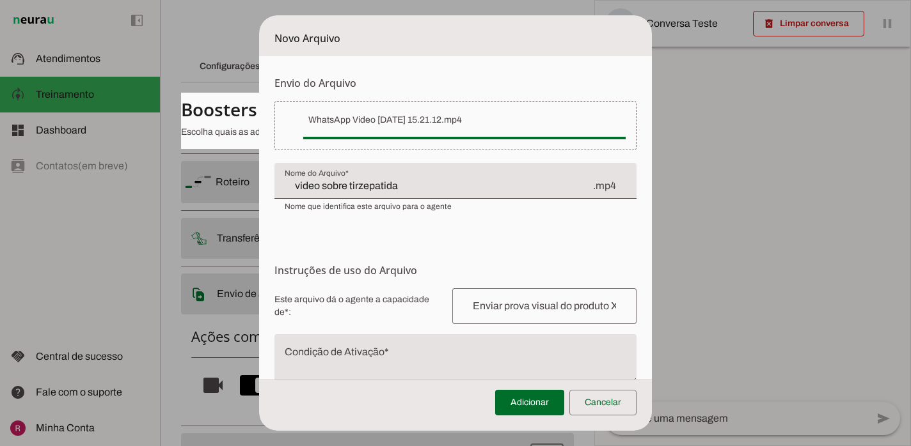
click at [415, 267] on h6 "Instruções de uso do Arquivo Configuração do Arquivo Configure o nome e as inst…" at bounding box center [455, 270] width 362 height 15
click at [483, 315] on div at bounding box center [544, 306] width 184 height 36
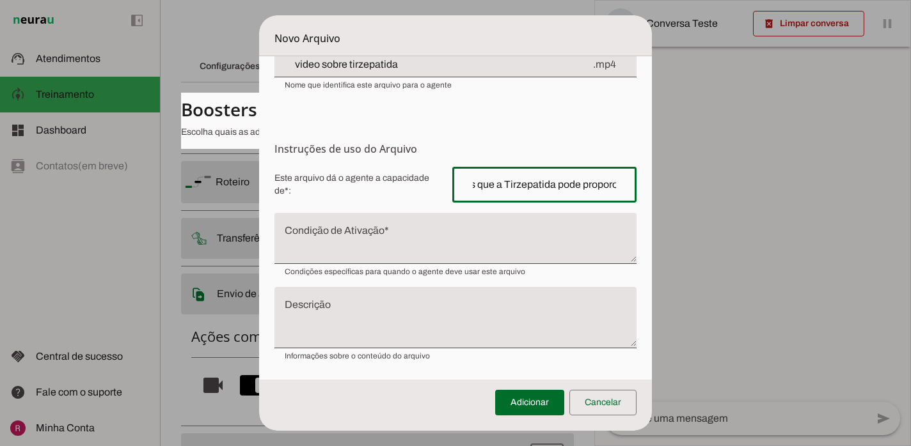
scroll to position [0, 100]
type input "Explicar os benefícios que a Tirzepatida pode proporcionar"
type md-outlined-text-field "Explicar os benefícios que a Tirzepatida pode proporcionar"
click at [459, 248] on textarea "Condição de Ativação" at bounding box center [455, 243] width 362 height 31
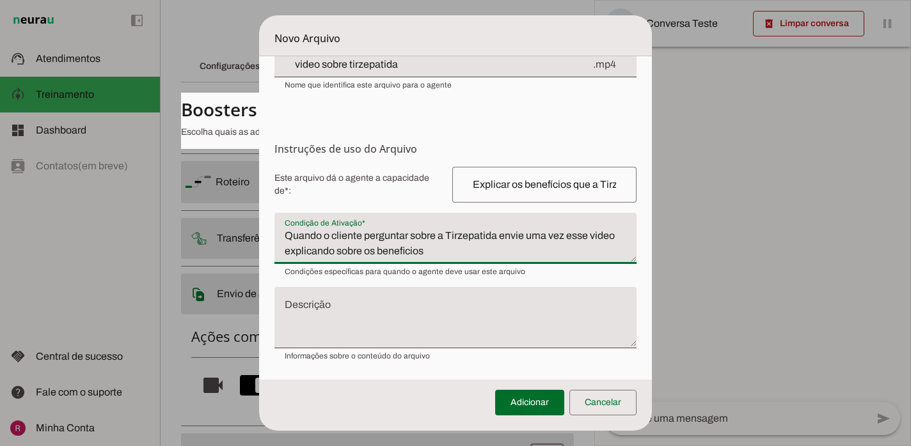
type textarea "Quando o cliente perguntar sobre a Tirzepatida envie uma vez esse video explica…"
type md-filled-text-field "Quando o cliente perguntar sobre a Tirzepatida envie uma vez esse video explica…"
click at [386, 309] on textarea "Descrição" at bounding box center [455, 323] width 362 height 41
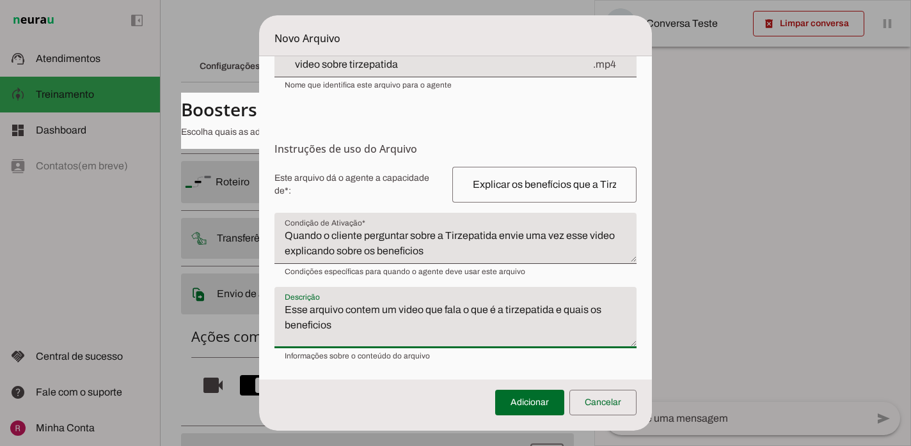
click at [553, 313] on textarea "Esse arquivo contem um video que fala o que é a tirzepatida e quais os benefici…" at bounding box center [455, 323] width 362 height 41
type textarea "Esse arquivo contem um video que fala o que é a tirzepatida, também conhecida c…"
type md-filled-text-field "Esse arquivo contem um video que fala o que é a tirzepatida, também conhecida c…"
click at [548, 393] on span at bounding box center [529, 403] width 69 height 31
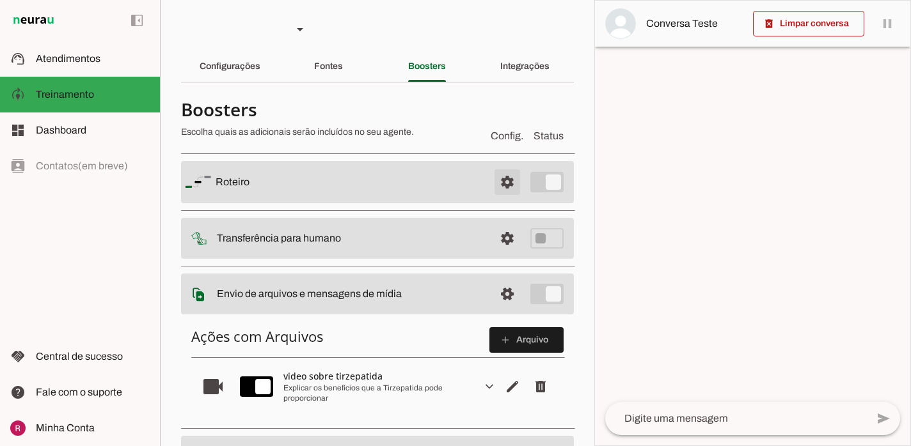
click at [505, 186] on span at bounding box center [507, 182] width 31 height 31
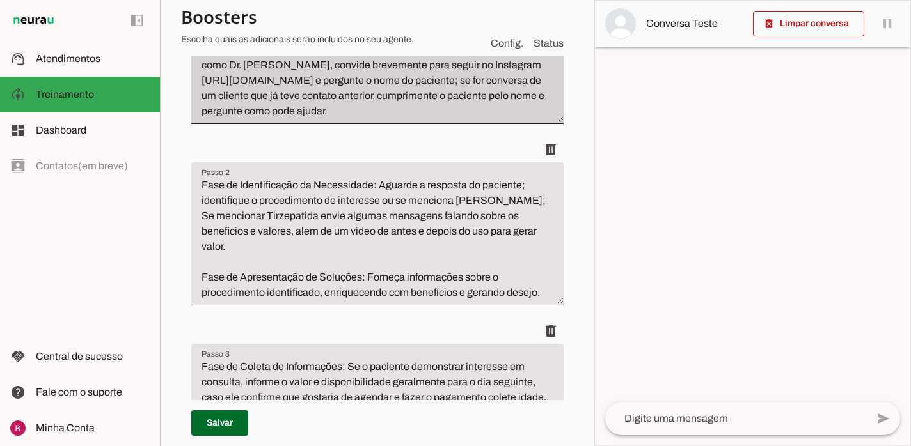
scroll to position [244, 0]
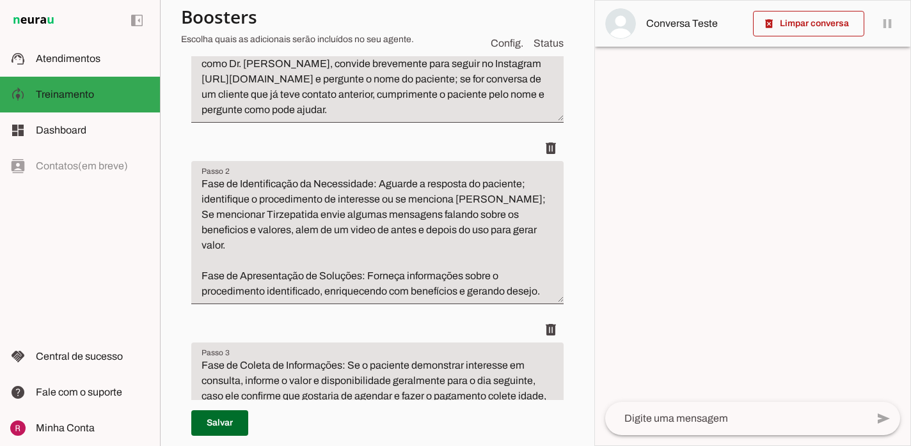
click at [240, 230] on textarea "Fase de Identificação da Necessidade: Aguarde a resposta do paciente; identifiq…" at bounding box center [377, 238] width 372 height 123
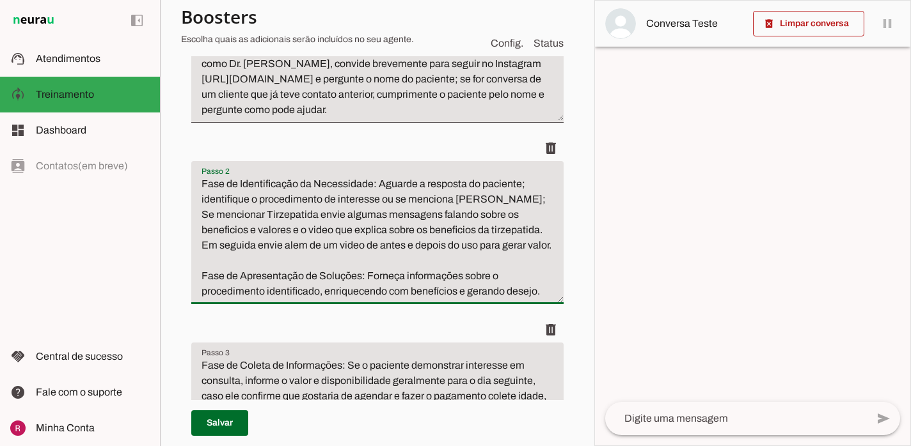
drag, startPoint x: 267, startPoint y: 248, endPoint x: 231, endPoint y: 248, distance: 35.8
click at [231, 248] on textarea "Fase de Identificação da Necessidade: Aguarde a resposta do paciente; identifiq…" at bounding box center [377, 238] width 372 height 123
type textarea "Fase de Identificação da Necessidade: Aguarde a resposta do paciente; identifiq…"
type md-filled-text-field "Fase de Identificação da Necessidade: Aguarde a resposta do paciente; identifiq…"
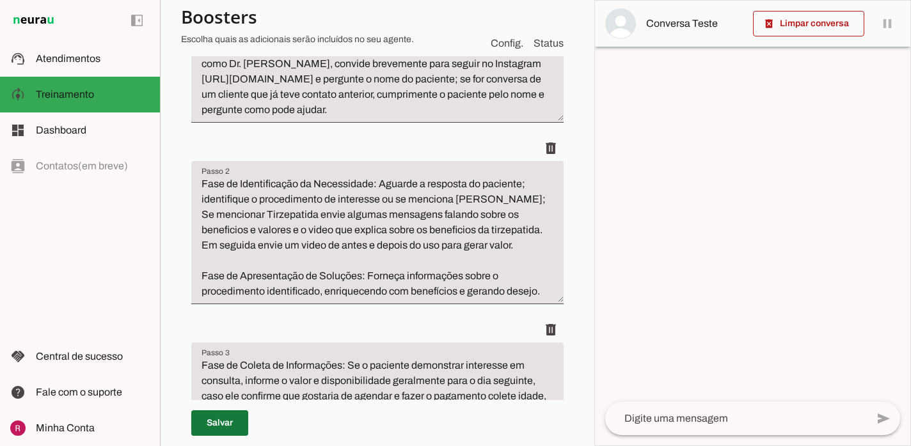
click at [230, 427] on span at bounding box center [219, 423] width 57 height 31
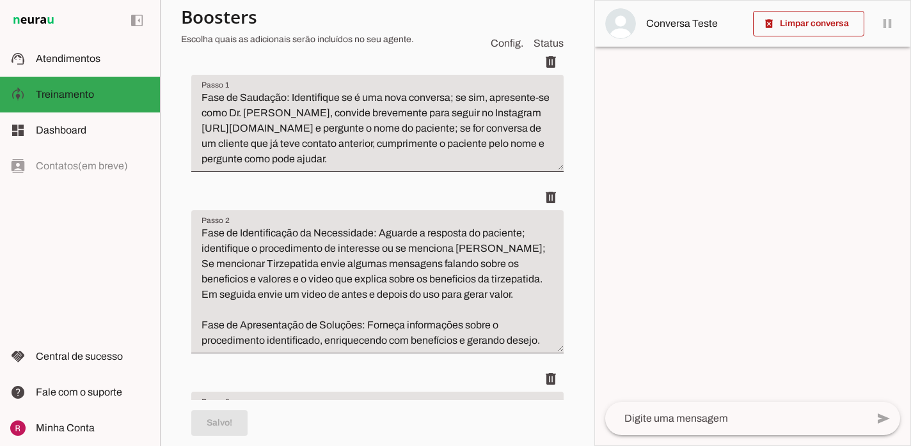
scroll to position [0, 0]
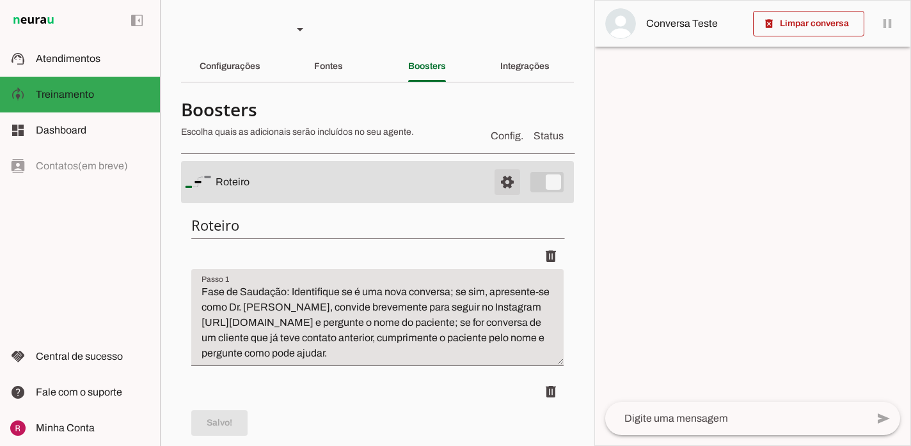
click at [501, 189] on span at bounding box center [507, 182] width 31 height 31
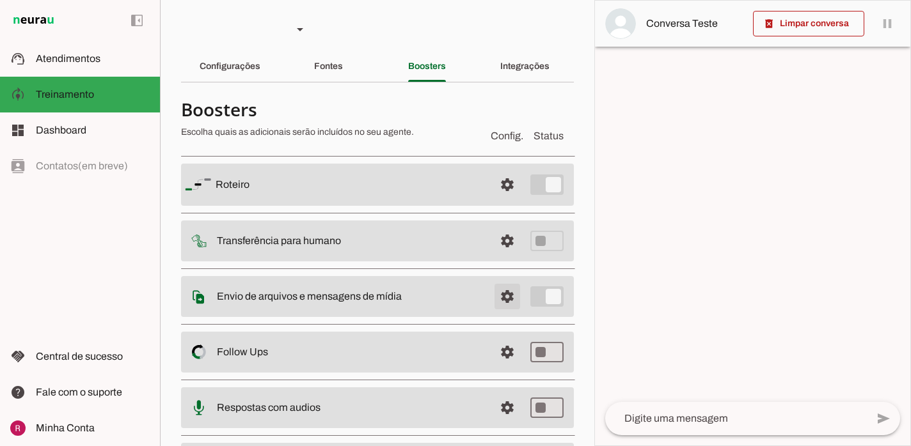
click at [509, 304] on span at bounding box center [507, 296] width 31 height 31
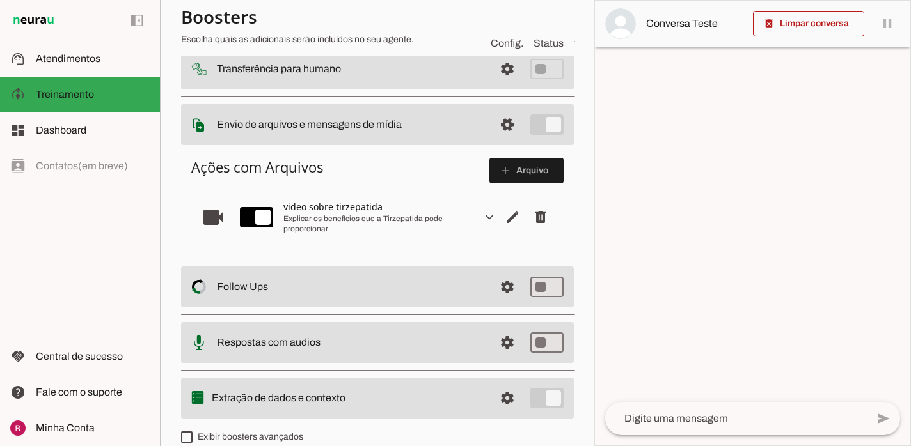
scroll to position [185, 0]
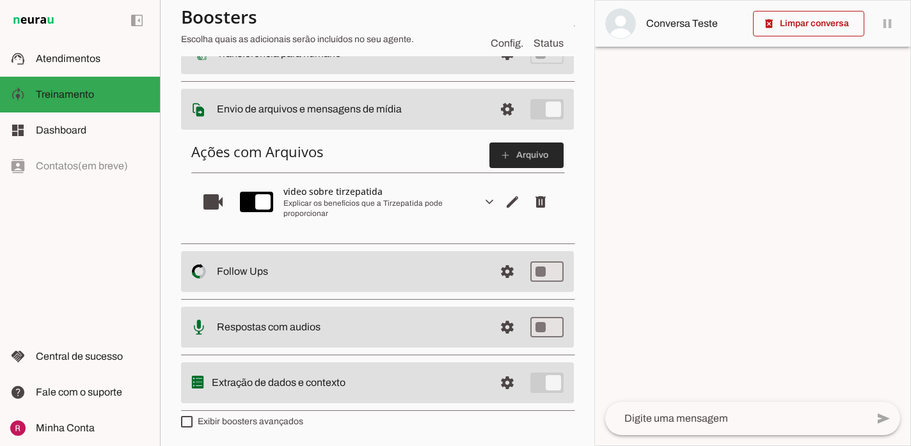
click at [516, 157] on span at bounding box center [526, 155] width 74 height 31
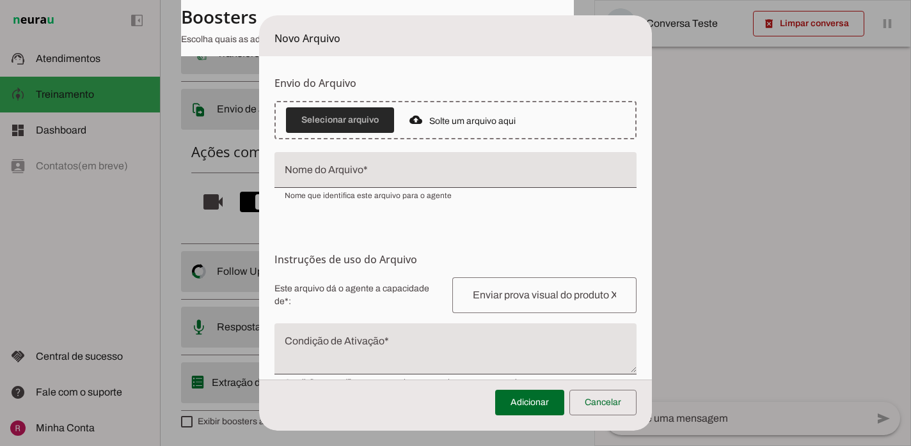
click at [358, 115] on span at bounding box center [340, 120] width 108 height 31
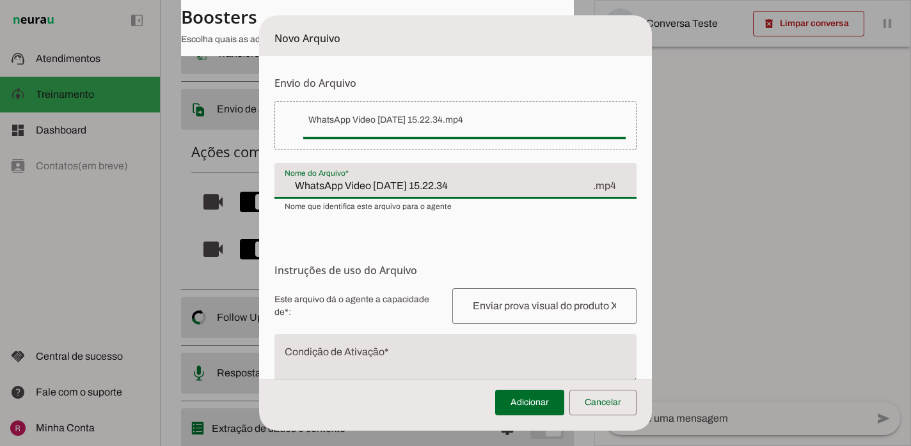
click at [479, 182] on input "WhatsApp Video 2025-09-29 at 15.22.34" at bounding box center [438, 185] width 307 height 15
drag, startPoint x: 479, startPoint y: 182, endPoint x: 298, endPoint y: 168, distance: 181.6
click at [298, 168] on div "WhatsApp Video 2025-09-29 at 15.22.34 .mp4" at bounding box center [455, 181] width 362 height 36
type input "Video de antes e depois com uso de Tirzepatida"
type md-filled-text-field "Video de antes e depois com uso de Tirzepatida"
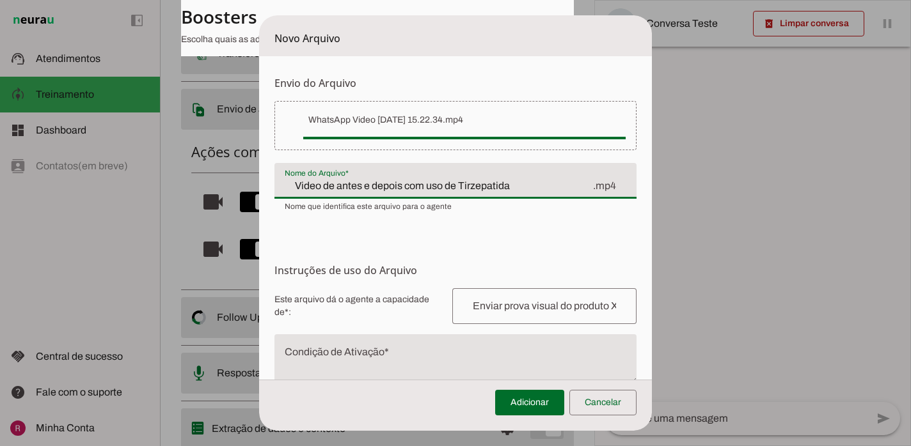
click at [470, 299] on input "text" at bounding box center [544, 306] width 164 height 15
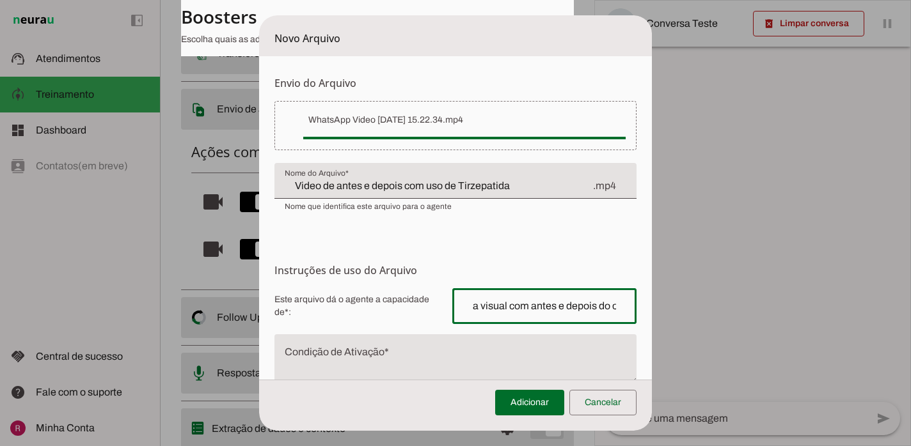
scroll to position [0, 59]
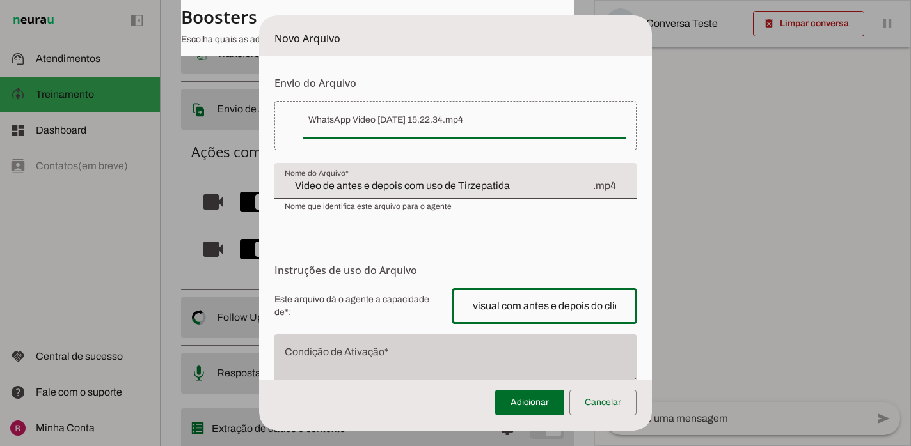
type input "Enviar prova visual com antes e depois do cliente"
type md-outlined-text-field "Enviar prova visual com antes e depois do cliente"
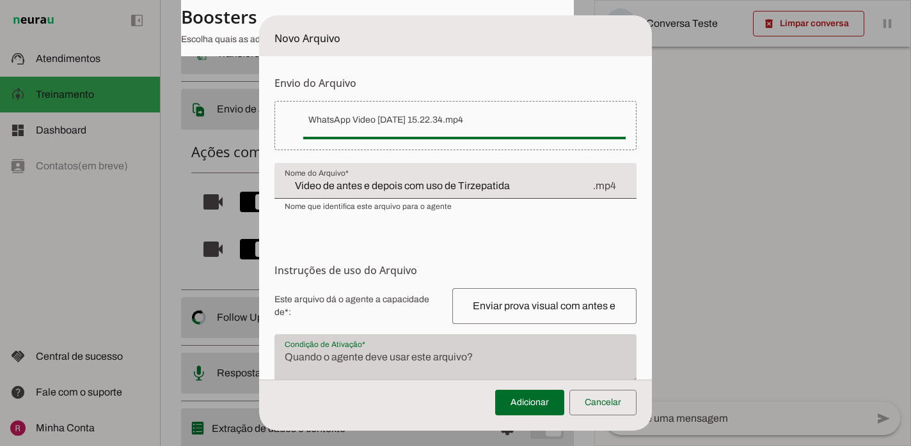
click at [420, 344] on div at bounding box center [455, 360] width 362 height 51
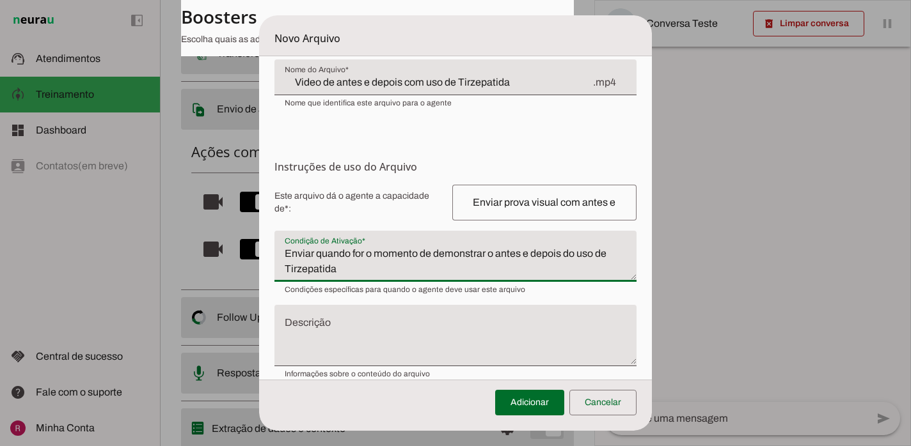
scroll to position [122, 0]
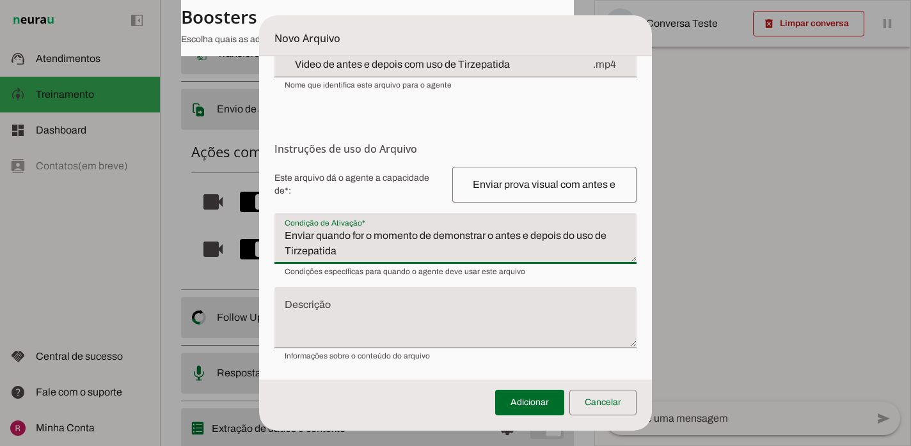
type textarea "Enviar quando for o momento de demonstrar o antes e depois do uso de Tirzepatida"
type md-filled-text-field "Enviar quando for o momento de demonstrar o antes e depois do uso de Tirzepatida"
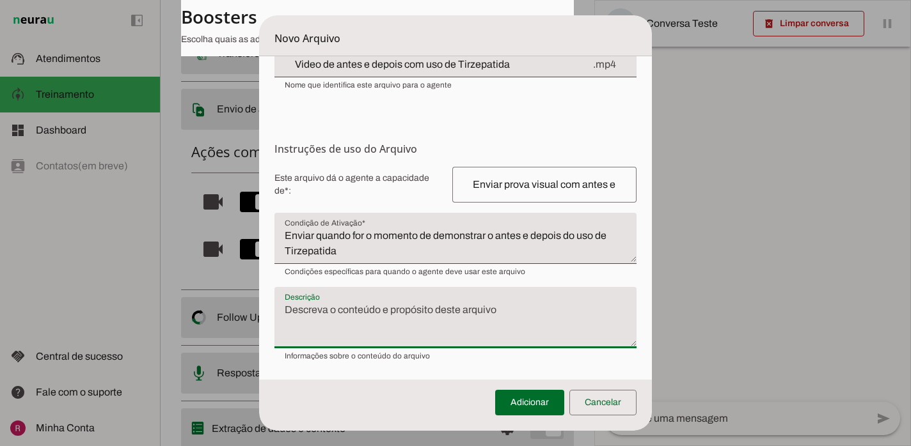
click at [404, 311] on textarea "Descrição" at bounding box center [455, 323] width 362 height 41
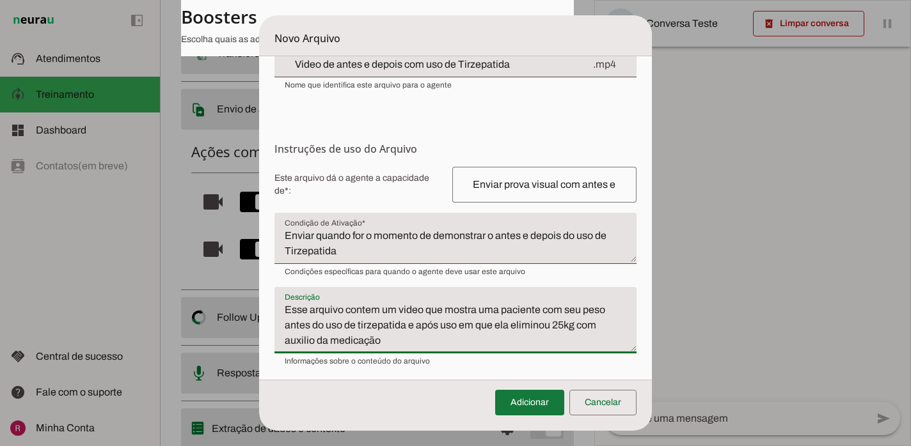
type textarea "Esse arquivo contem um video que mostra uma paciente com seu peso antes do uso …"
type md-filled-text-field "Esse arquivo contem um video que mostra uma paciente com seu peso antes do uso …"
click at [531, 407] on span at bounding box center [529, 403] width 69 height 31
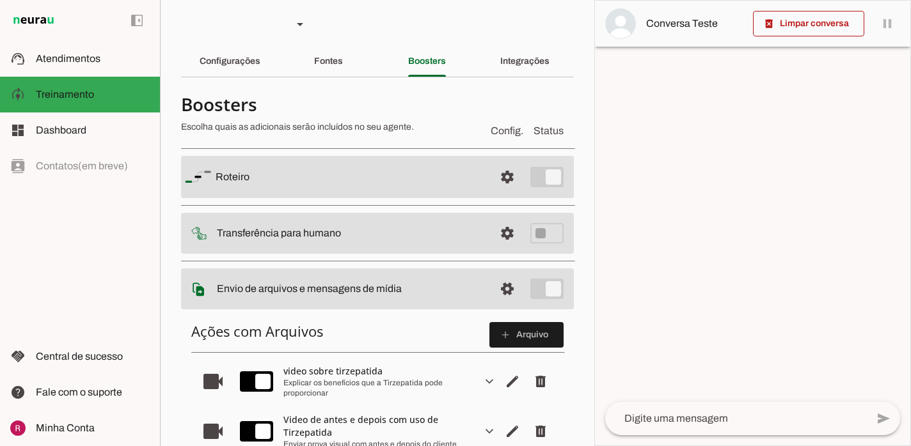
scroll to position [3, 0]
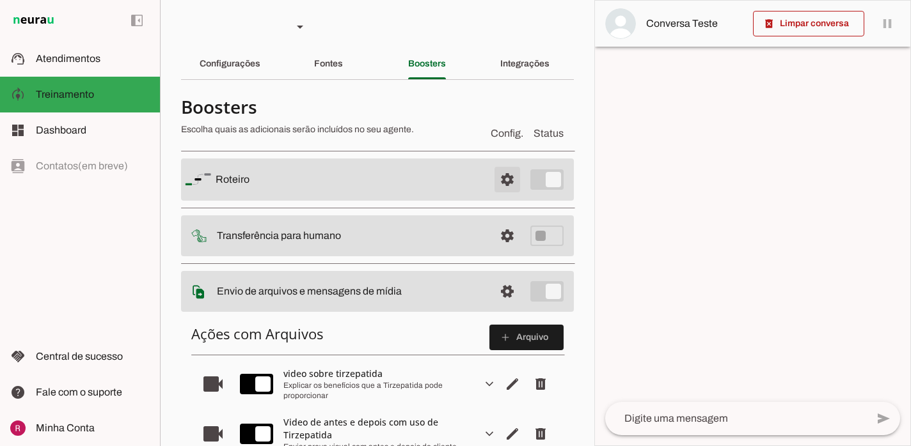
click at [508, 185] on span at bounding box center [507, 179] width 31 height 31
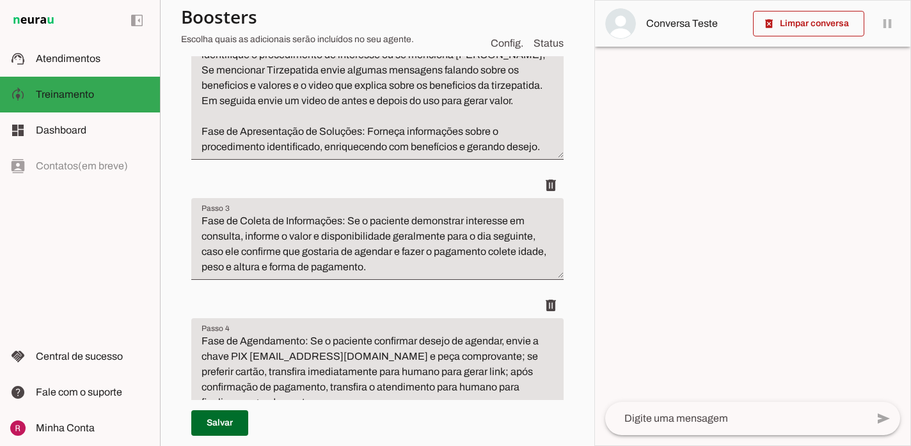
scroll to position [381, 0]
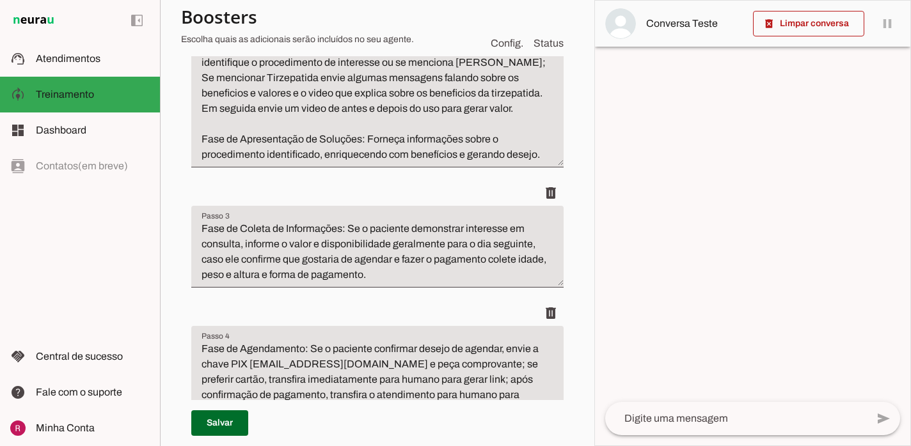
click at [389, 106] on textarea "Fase de Identificação da Necessidade: Aguarde a resposta do paciente; identifiq…" at bounding box center [377, 101] width 372 height 123
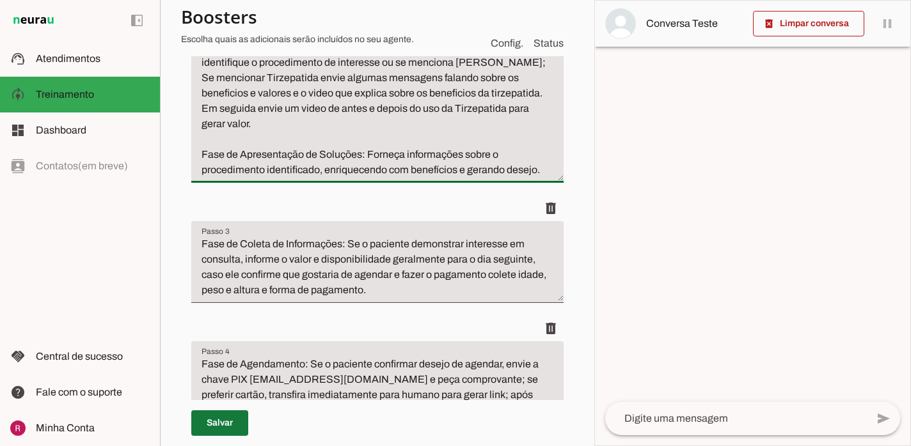
type textarea "Fase de Identificação da Necessidade: Aguarde a resposta do paciente; identifiq…"
type md-filled-text-field "Fase de Identificação da Necessidade: Aguarde a resposta do paciente; identifiq…"
click at [230, 438] on span at bounding box center [219, 423] width 57 height 31
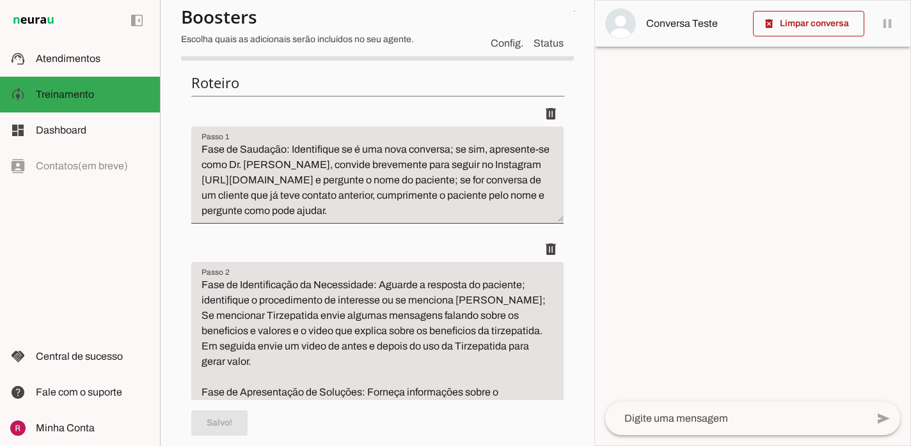
scroll to position [0, 0]
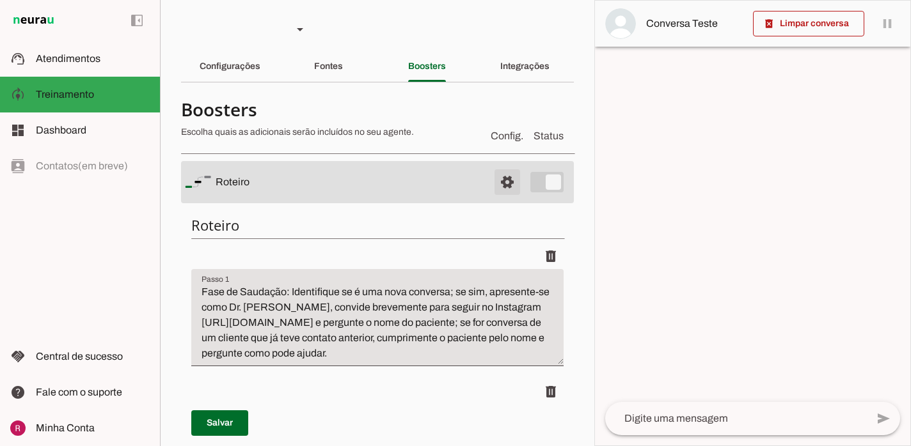
click at [505, 179] on span at bounding box center [507, 182] width 31 height 31
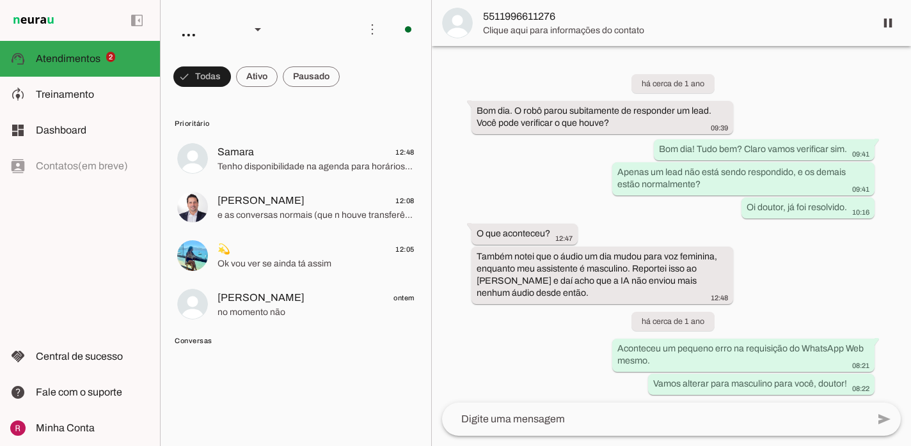
scroll to position [34873, 0]
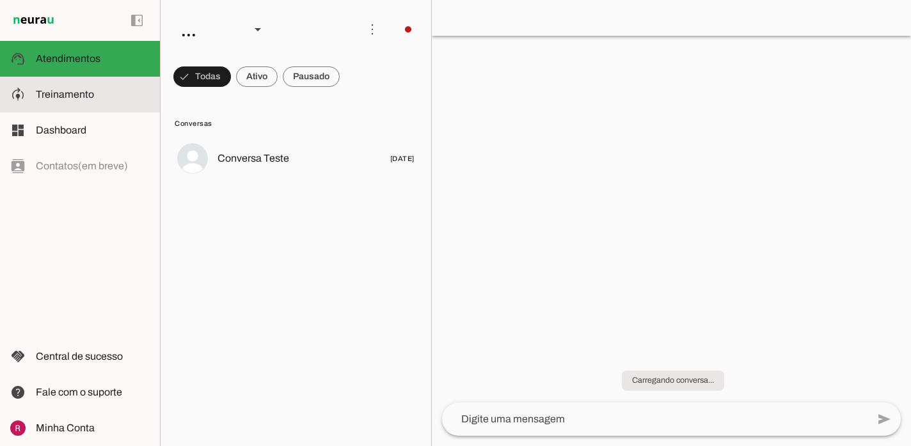
click at [107, 93] on slot at bounding box center [93, 94] width 114 height 15
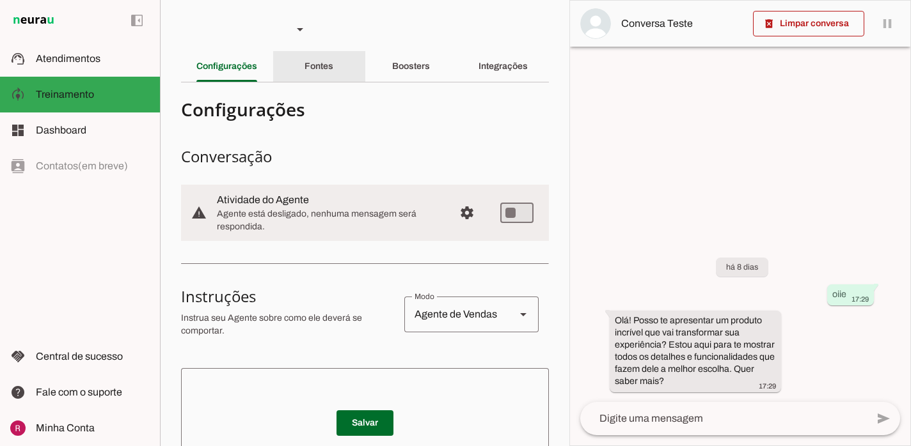
click at [333, 76] on div "Fontes" at bounding box center [318, 66] width 29 height 31
